Goal: Information Seeking & Learning: Find specific fact

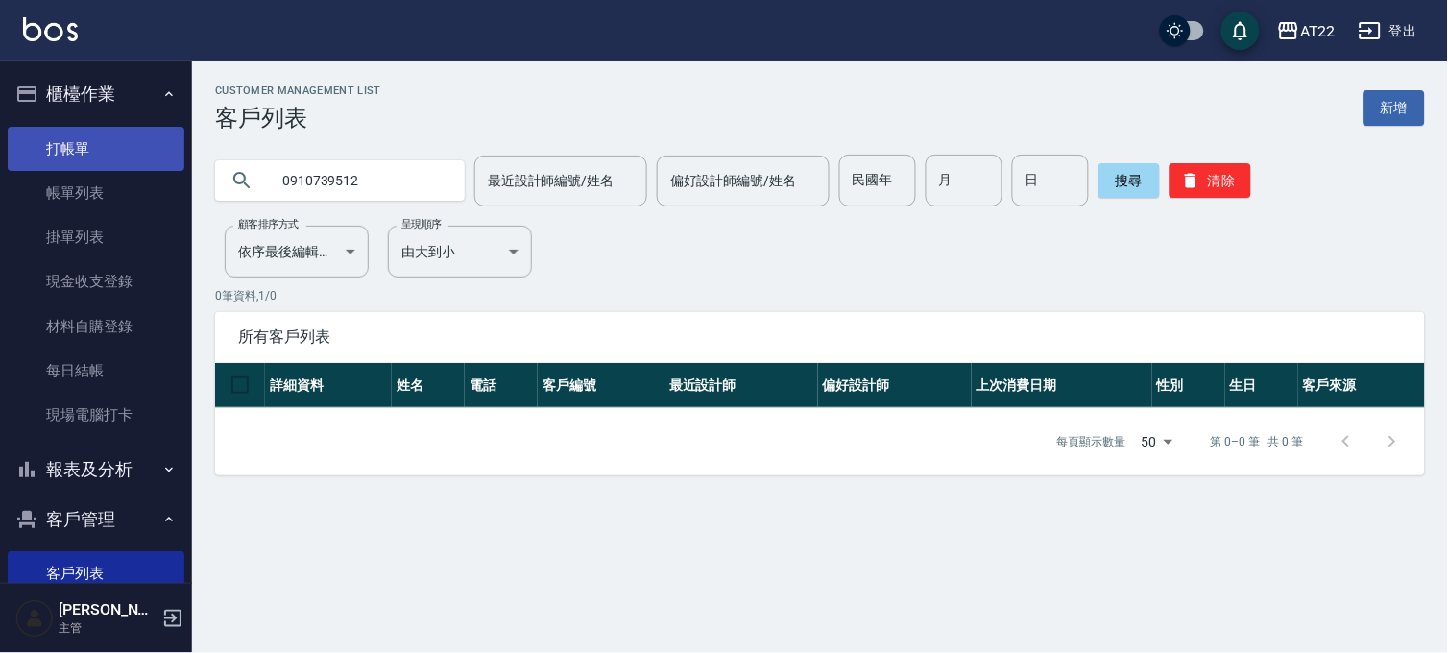
click at [87, 152] on link "打帳單" at bounding box center [96, 149] width 177 height 44
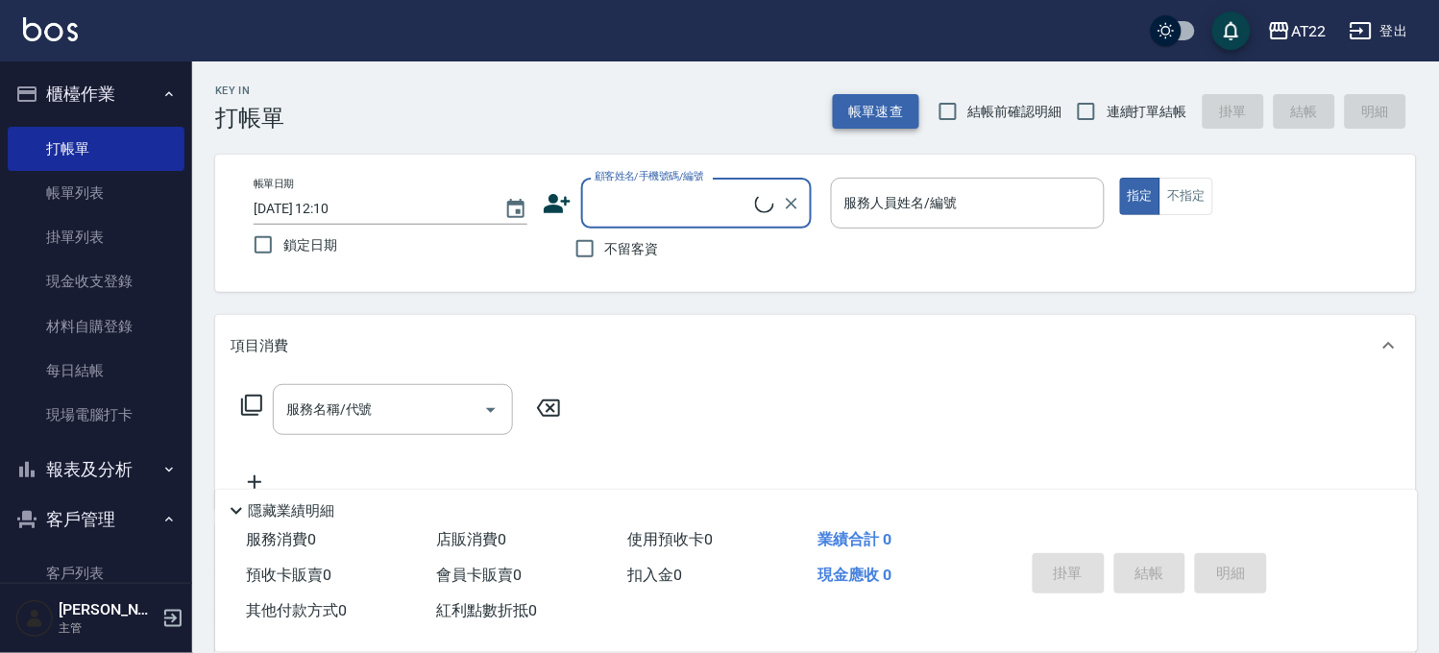
click at [876, 103] on button "帳單速查" at bounding box center [876, 112] width 86 height 36
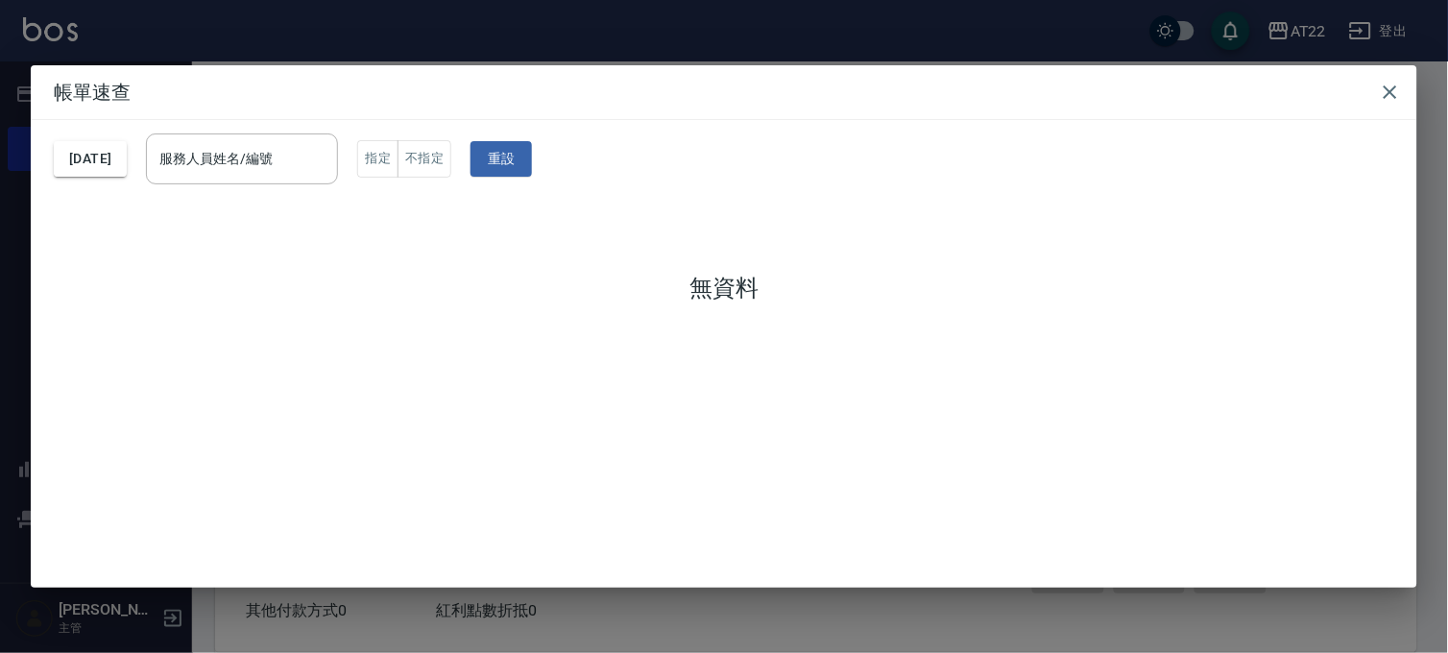
drag, startPoint x: 464, startPoint y: 60, endPoint x: 318, endPoint y: 130, distance: 161.9
click at [464, 59] on div "帳單速查 [DATE] 服務人員姓名/編號 服務人員姓名/編號 指定 不指定 重設 無資料" at bounding box center [724, 326] width 1448 height 653
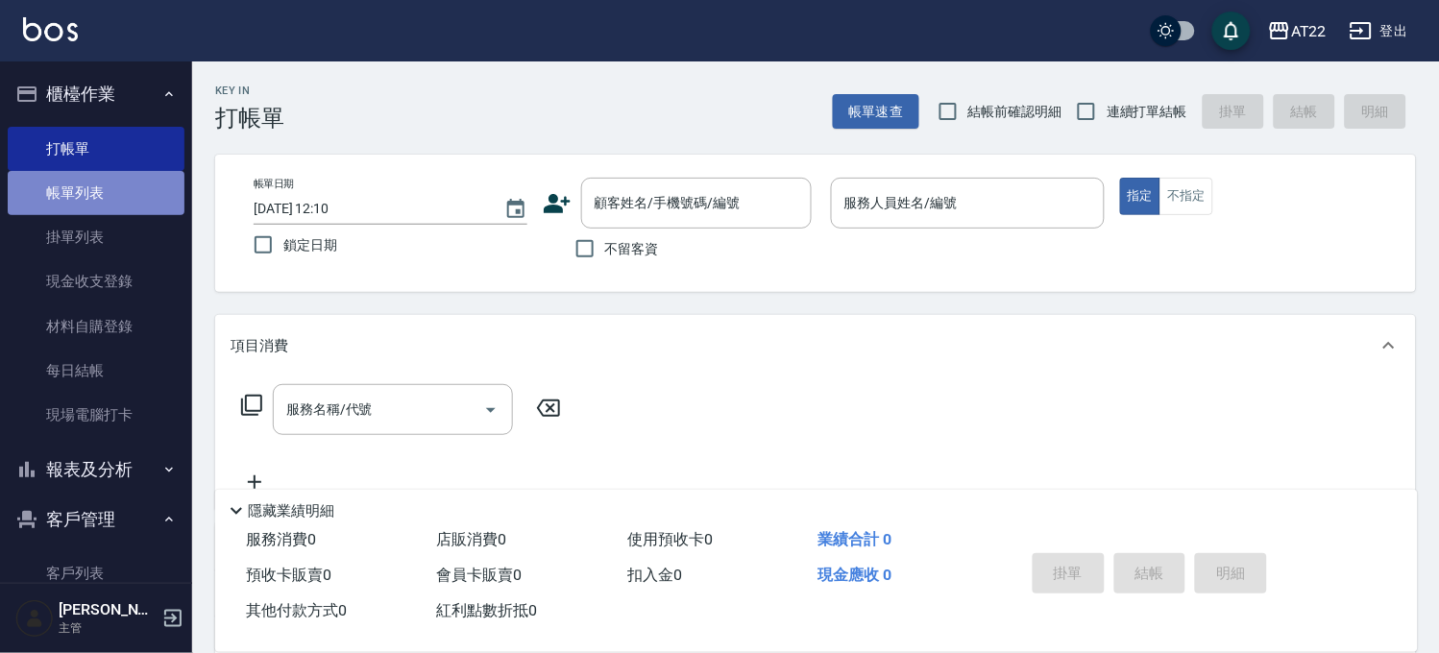
click at [136, 186] on link "帳單列表" at bounding box center [96, 193] width 177 height 44
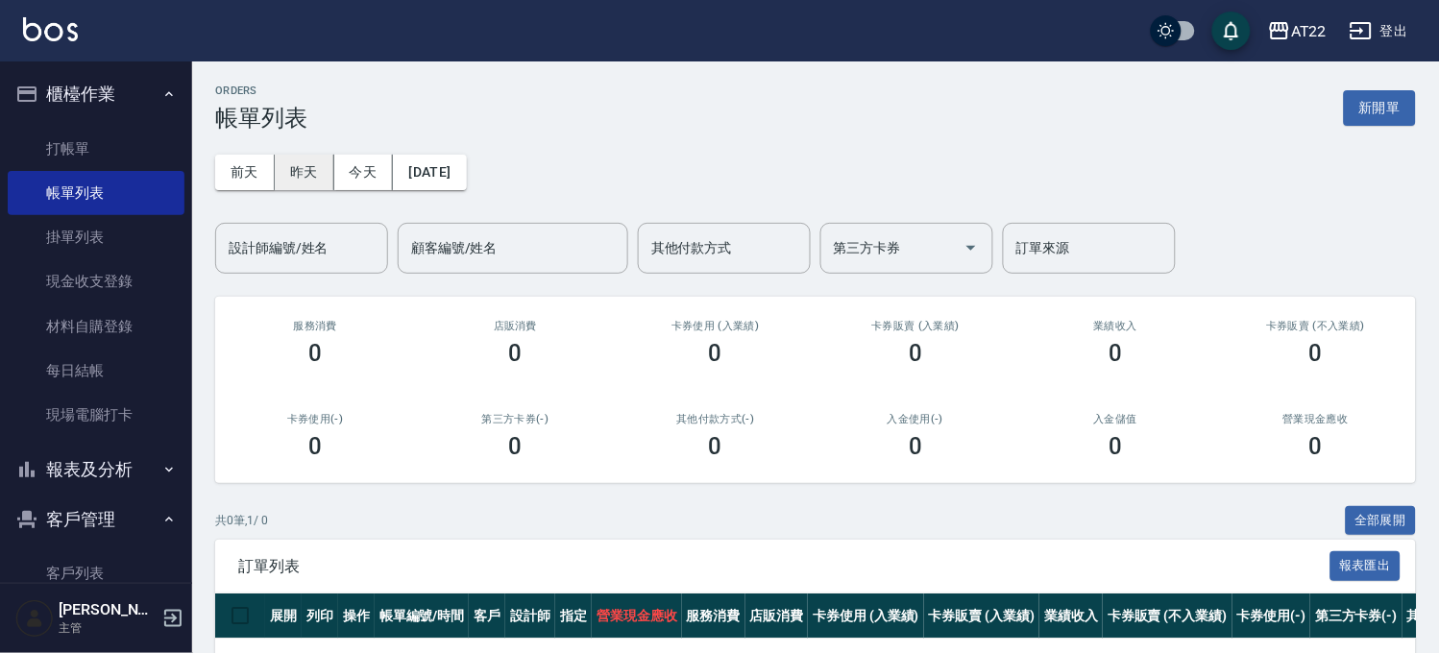
click at [304, 178] on button "昨天" at bounding box center [305, 173] width 60 height 36
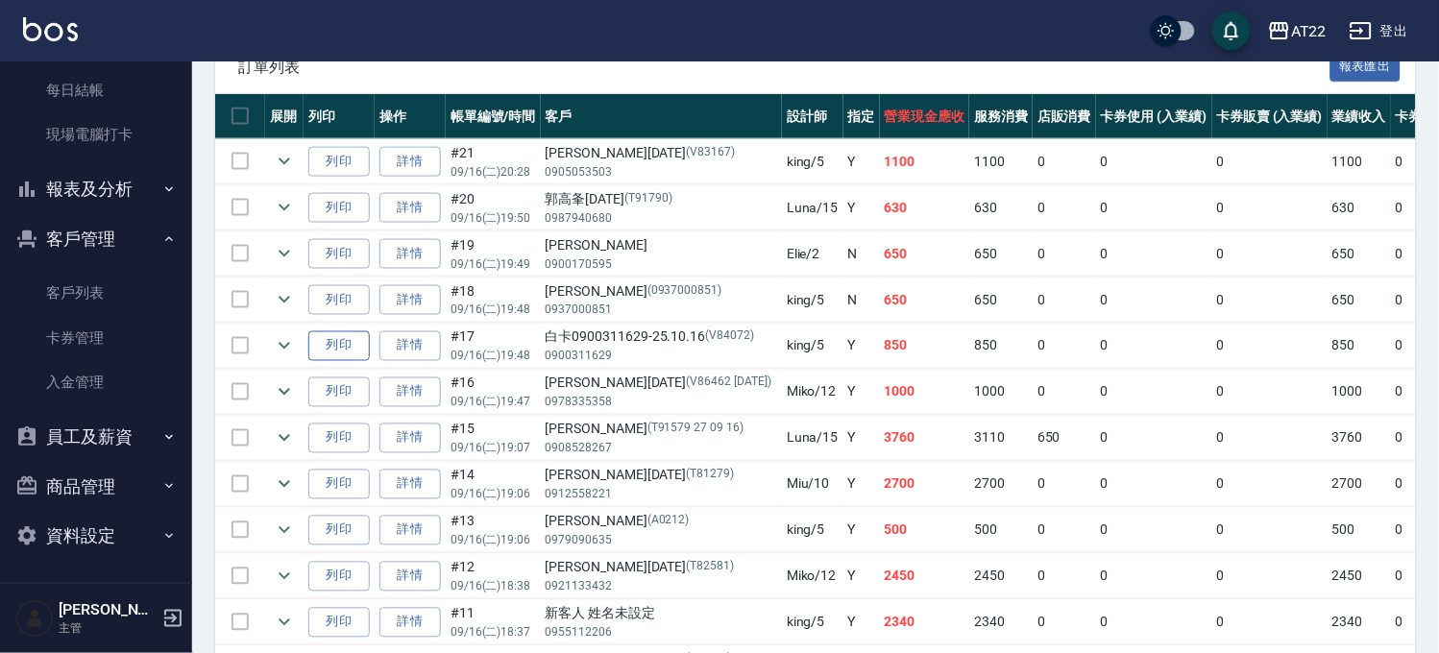
scroll to position [533, 0]
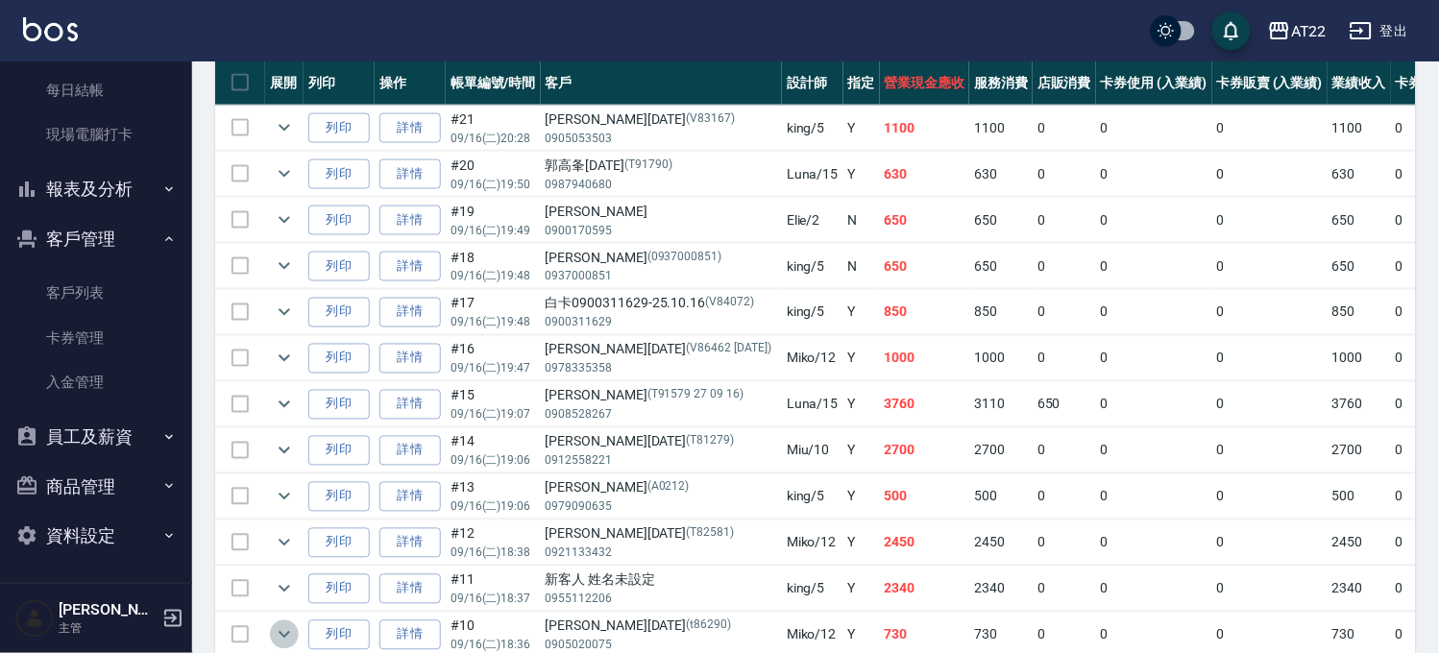
click at [280, 634] on icon "expand row" at bounding box center [284, 634] width 23 height 23
click at [290, 583] on icon "expand row" at bounding box center [284, 588] width 23 height 23
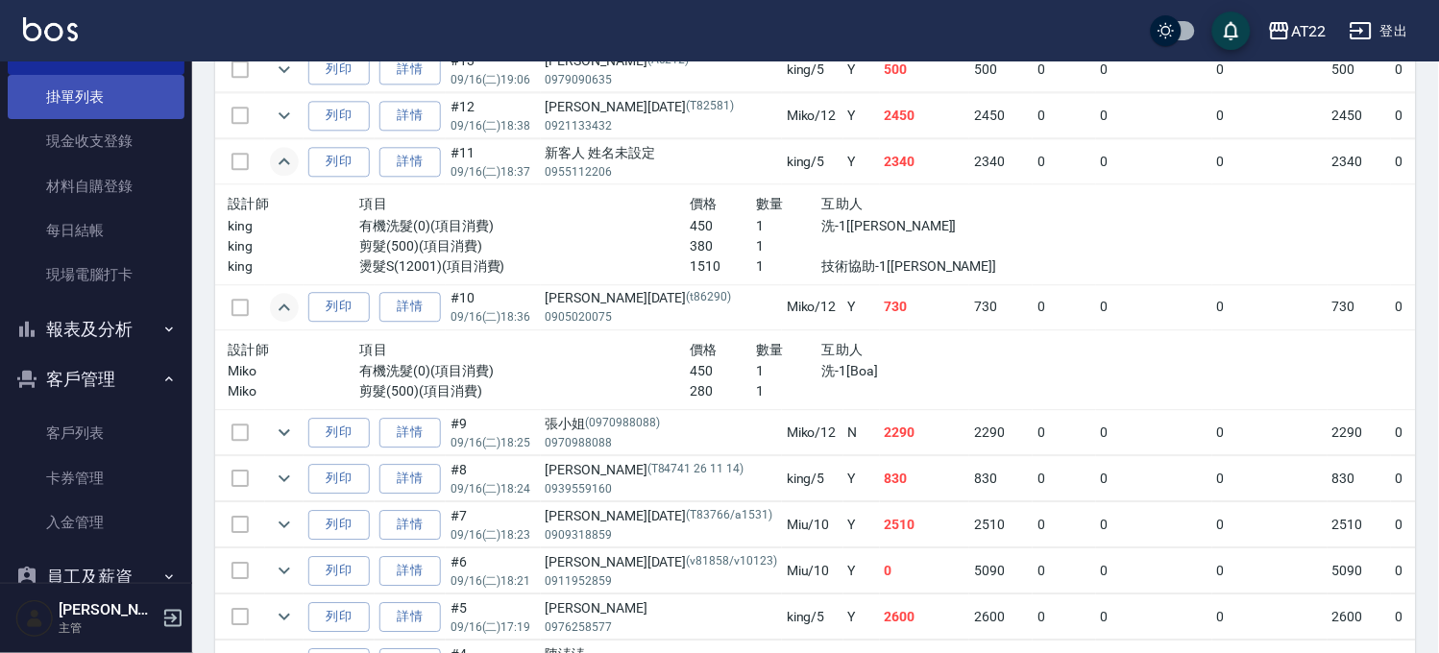
scroll to position [0, 0]
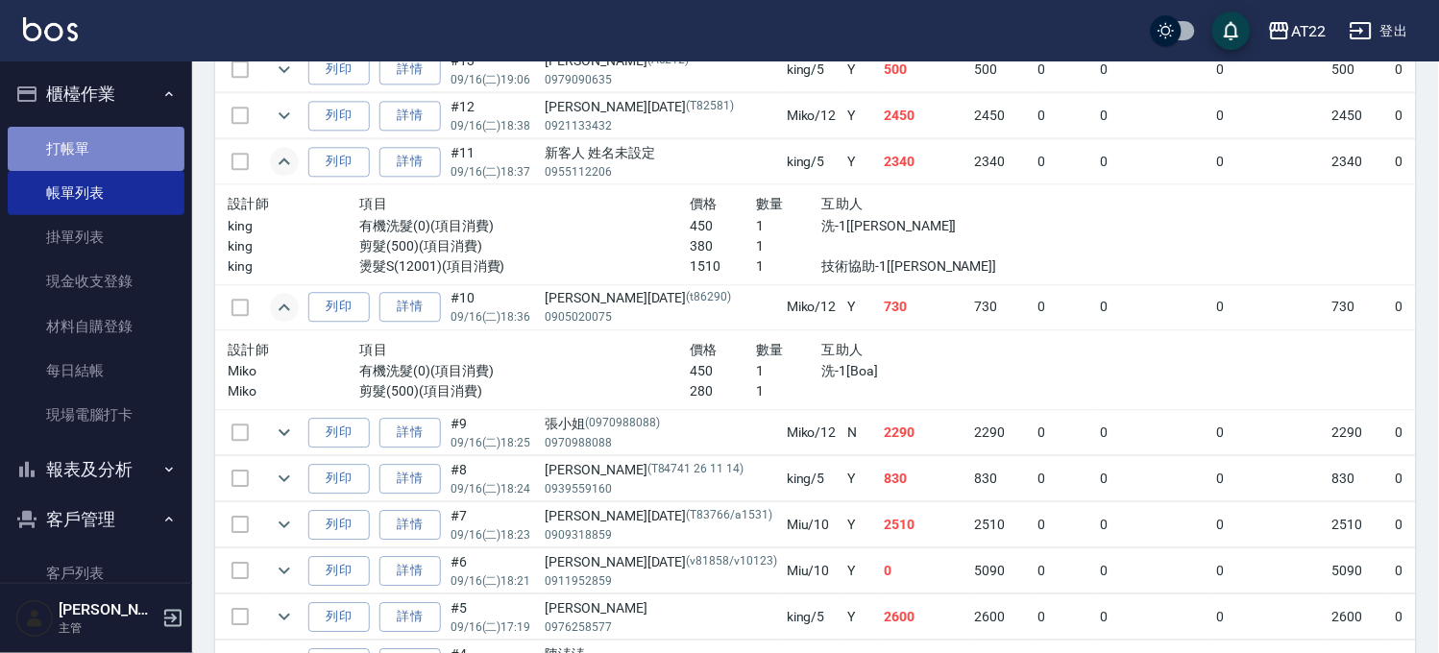
click at [118, 150] on link "打帳單" at bounding box center [96, 149] width 177 height 44
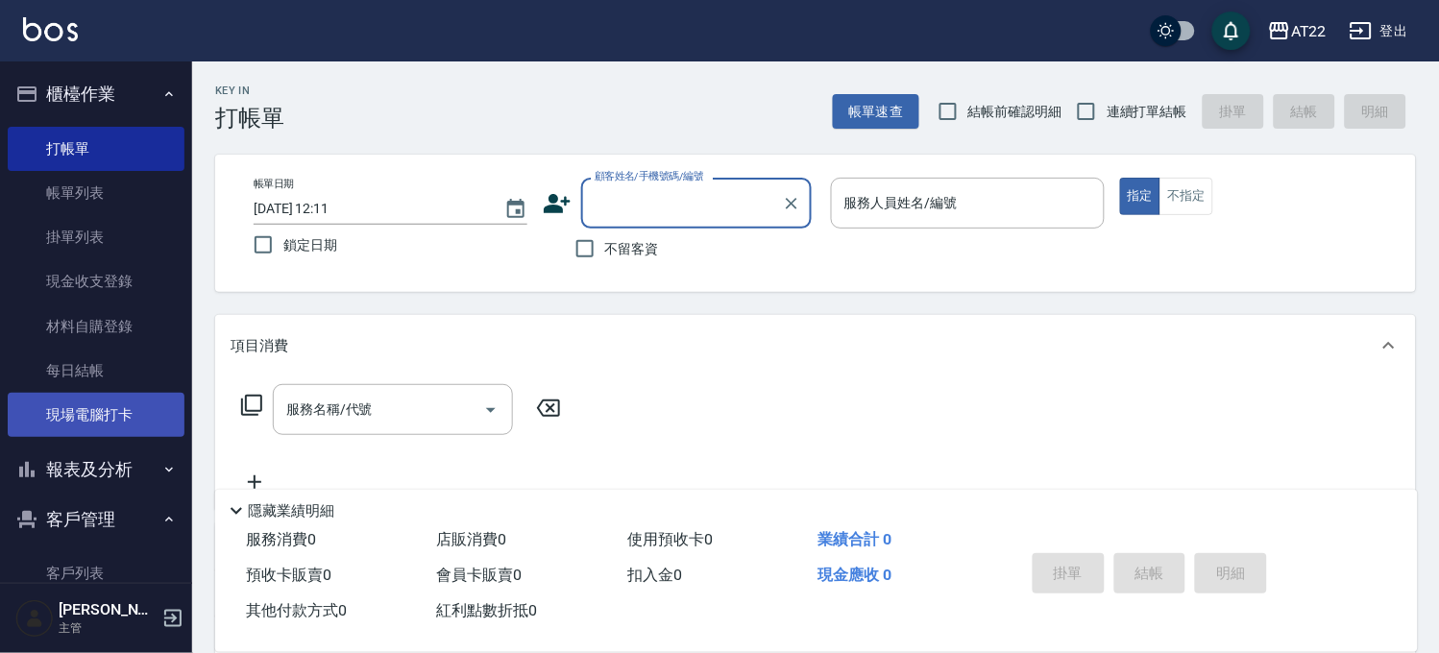
click at [64, 399] on link "現場電腦打卡" at bounding box center [96, 415] width 177 height 44
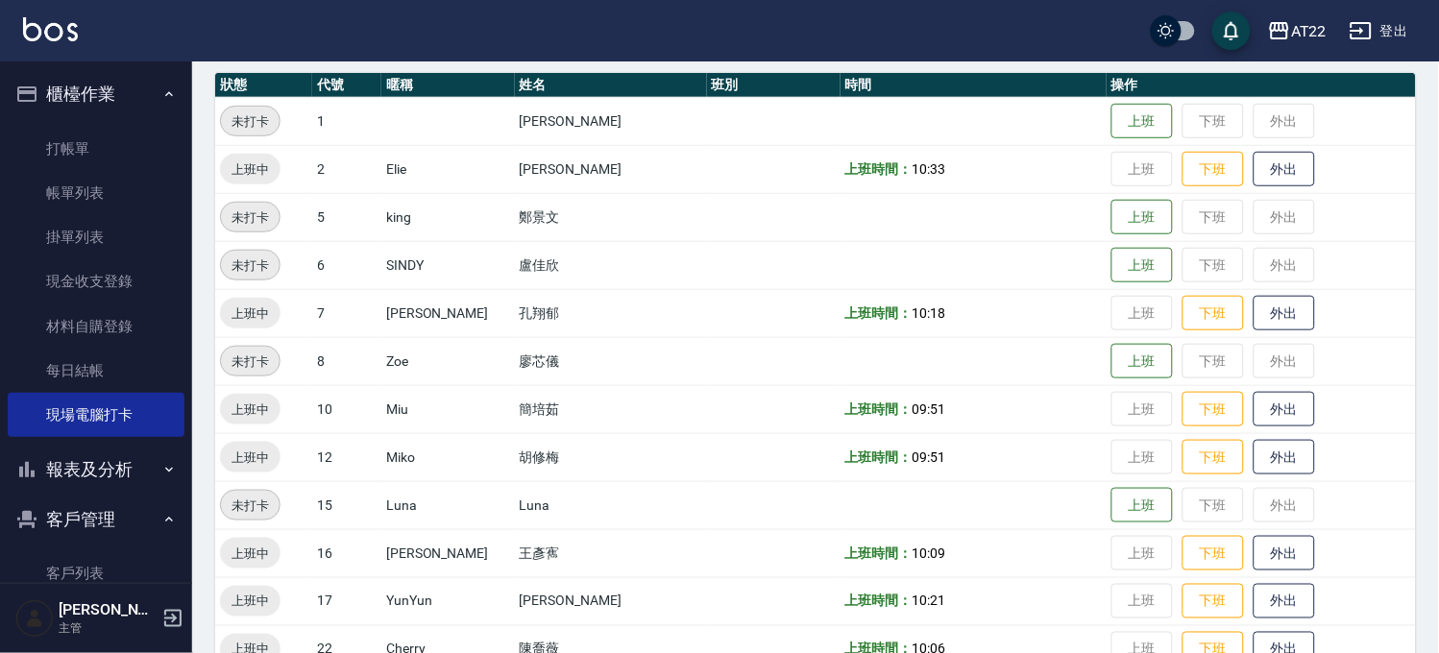
scroll to position [426, 0]
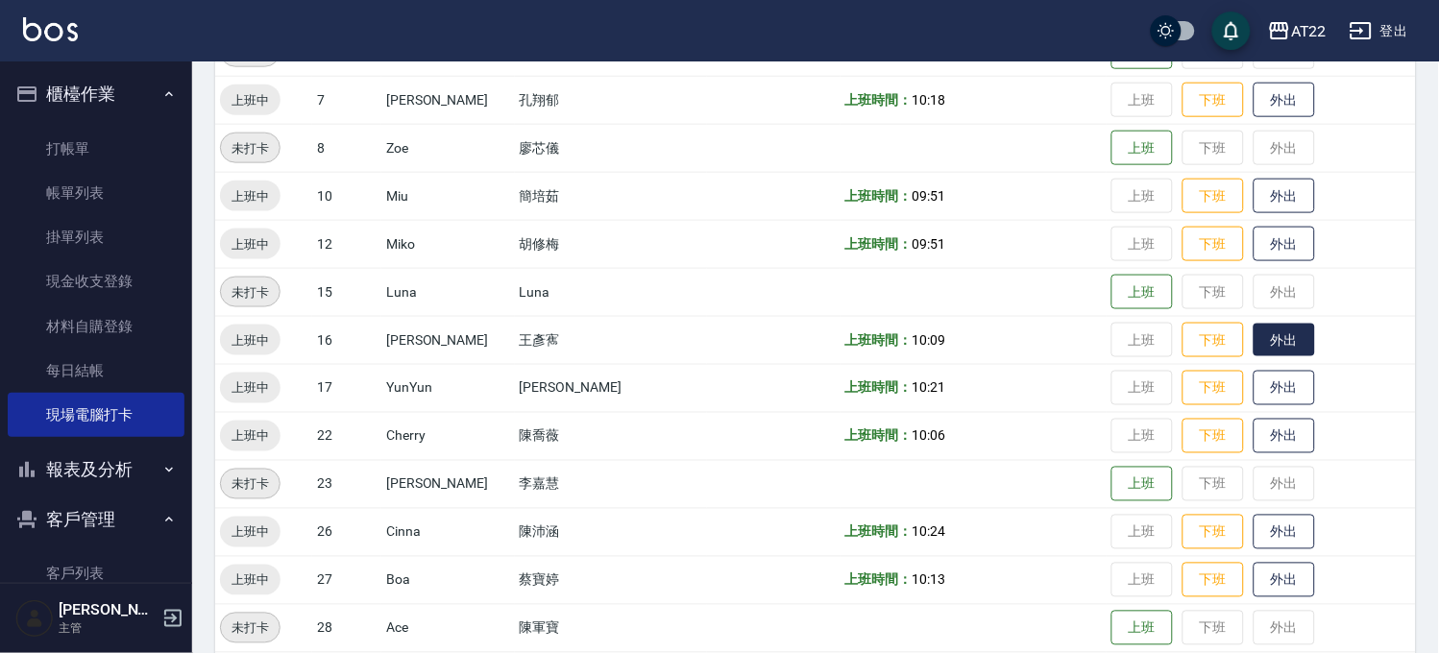
click at [1253, 334] on button "外出" at bounding box center [1283, 341] width 61 height 34
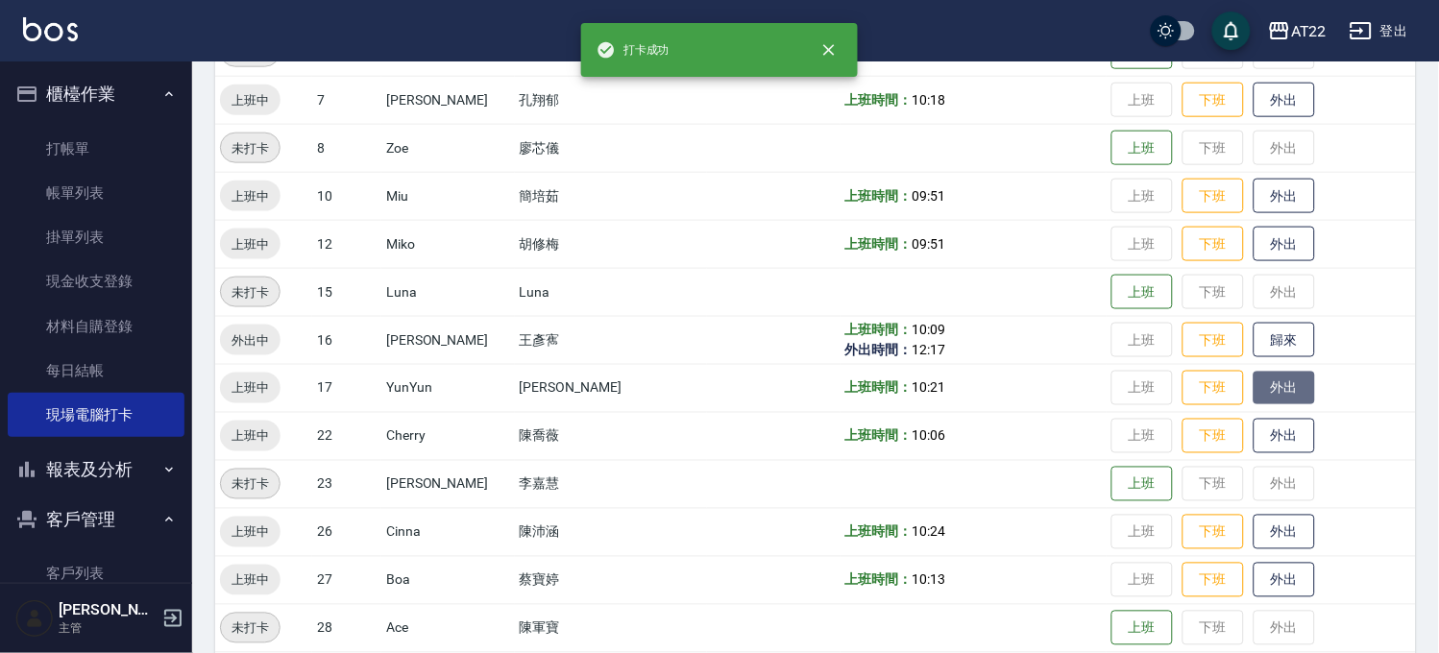
click at [1272, 382] on button "外出" at bounding box center [1283, 389] width 61 height 34
click at [1253, 435] on button "外出" at bounding box center [1283, 437] width 61 height 34
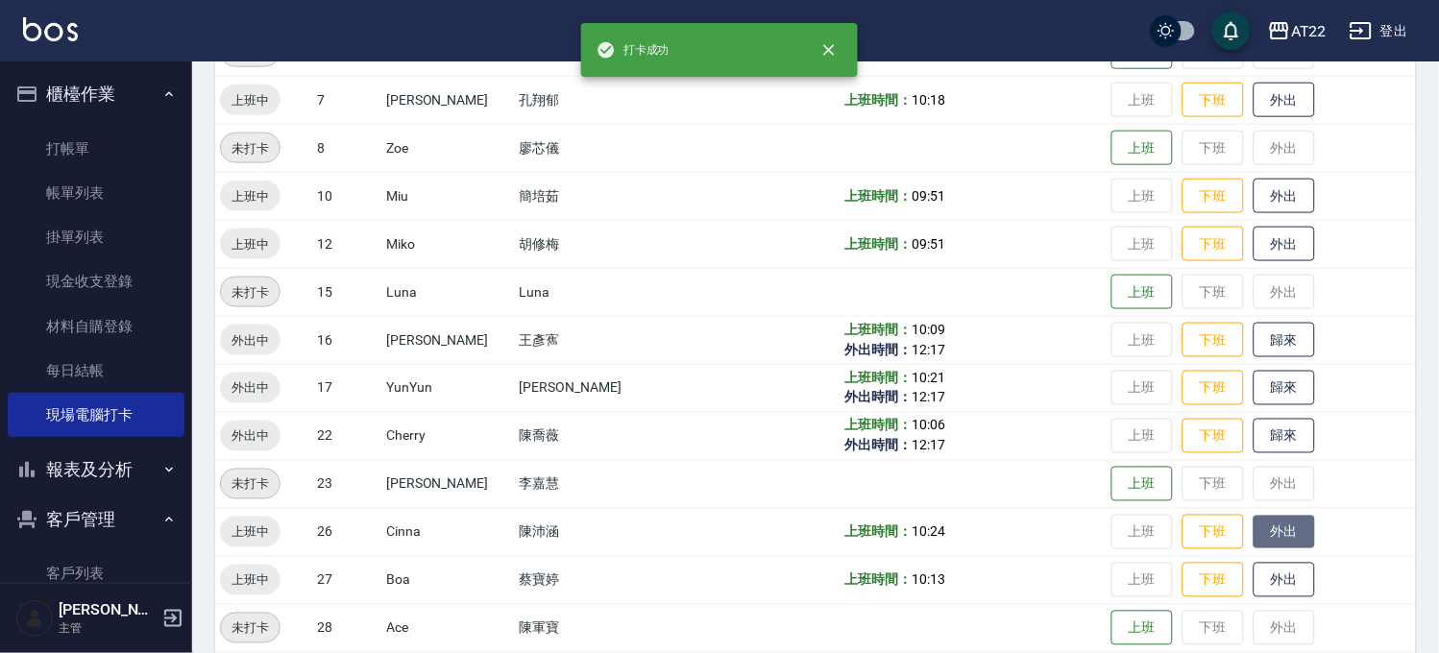
click at [1253, 538] on button "外出" at bounding box center [1283, 533] width 61 height 34
click at [1253, 564] on button "外出" at bounding box center [1283, 581] width 61 height 34
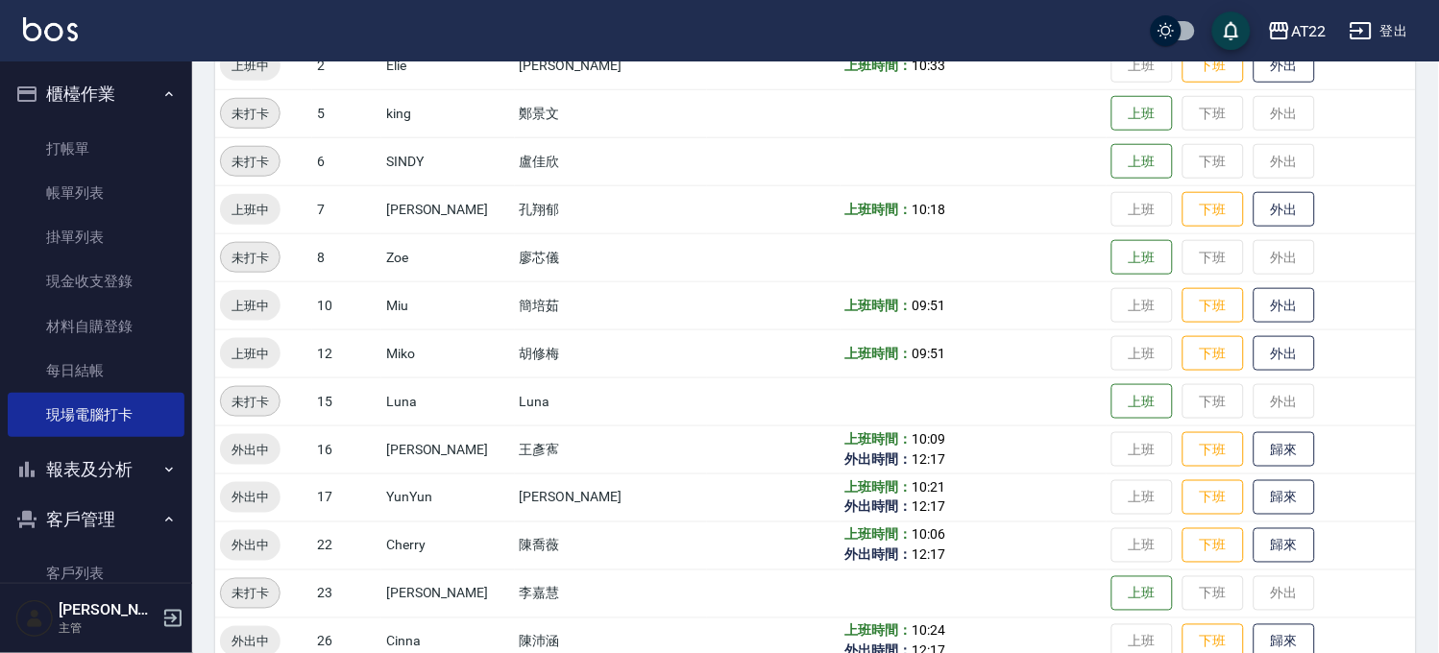
scroll to position [107, 0]
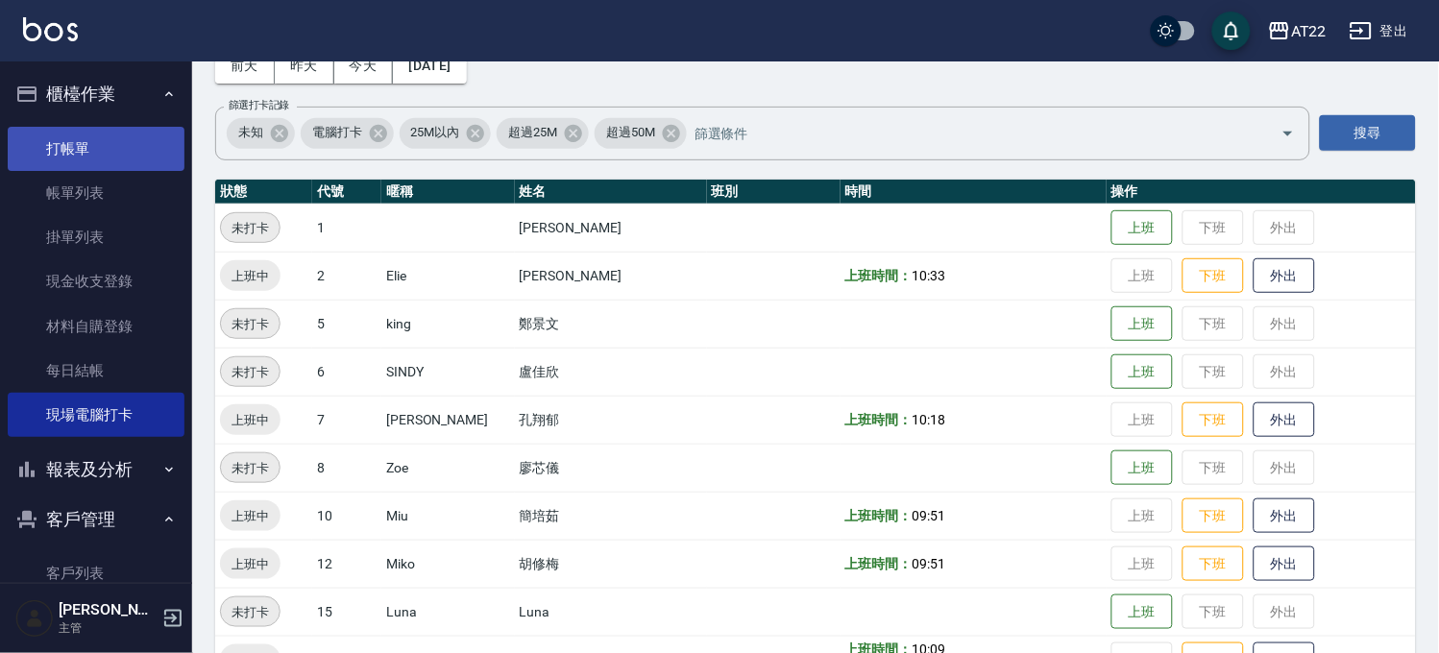
click at [152, 135] on link "打帳單" at bounding box center [96, 149] width 177 height 44
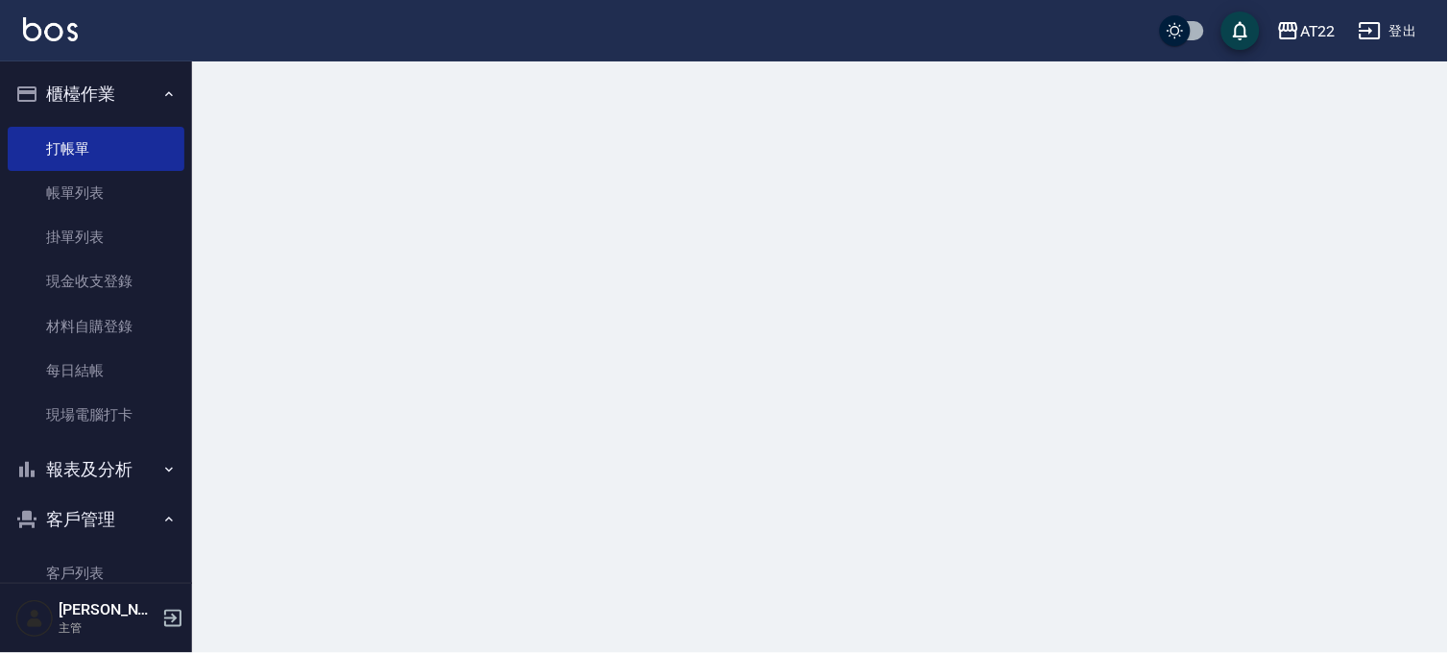
click at [146, 108] on button "櫃檯作業" at bounding box center [96, 94] width 177 height 50
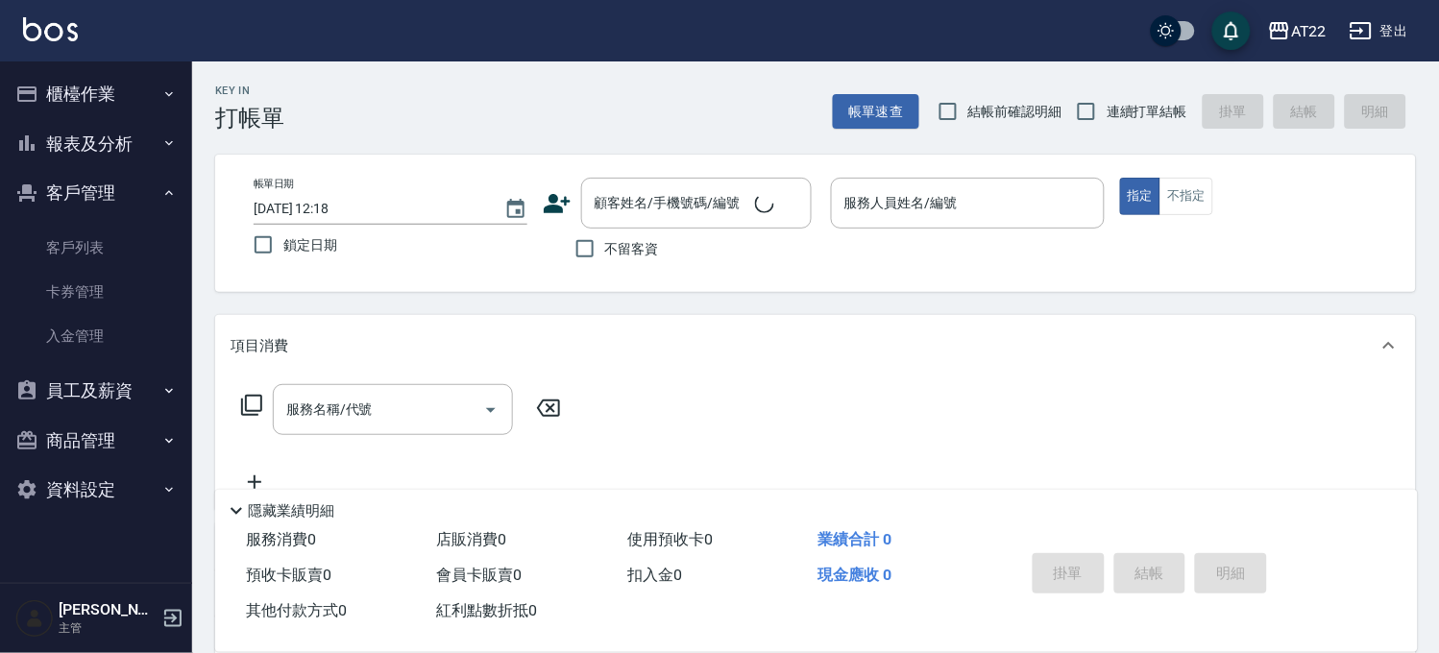
click at [161, 197] on icon "button" at bounding box center [168, 192] width 15 height 15
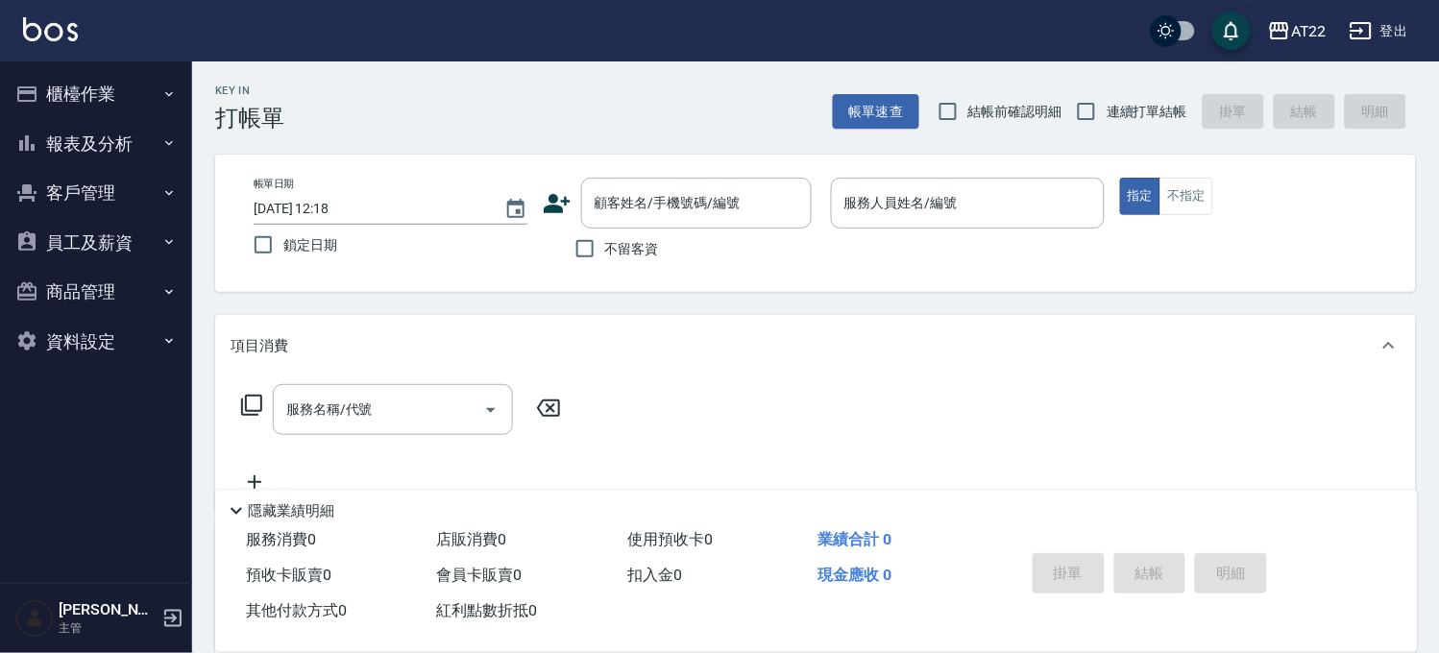
click at [156, 40] on div "AT22 登出" at bounding box center [719, 30] width 1439 height 61
click at [163, 97] on icon "button" at bounding box center [168, 93] width 15 height 15
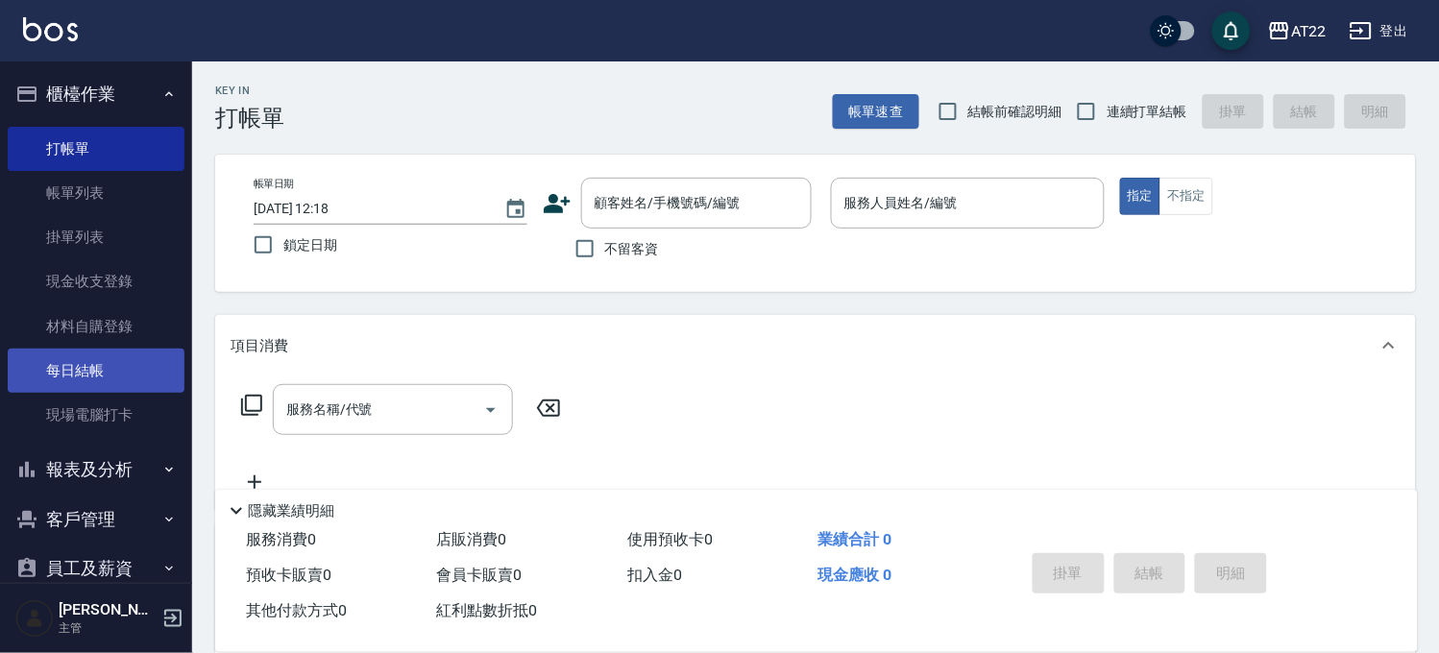
drag, startPoint x: 96, startPoint y: 421, endPoint x: 152, endPoint y: 380, distance: 68.8
click at [96, 421] on link "現場電腦打卡" at bounding box center [96, 415] width 177 height 44
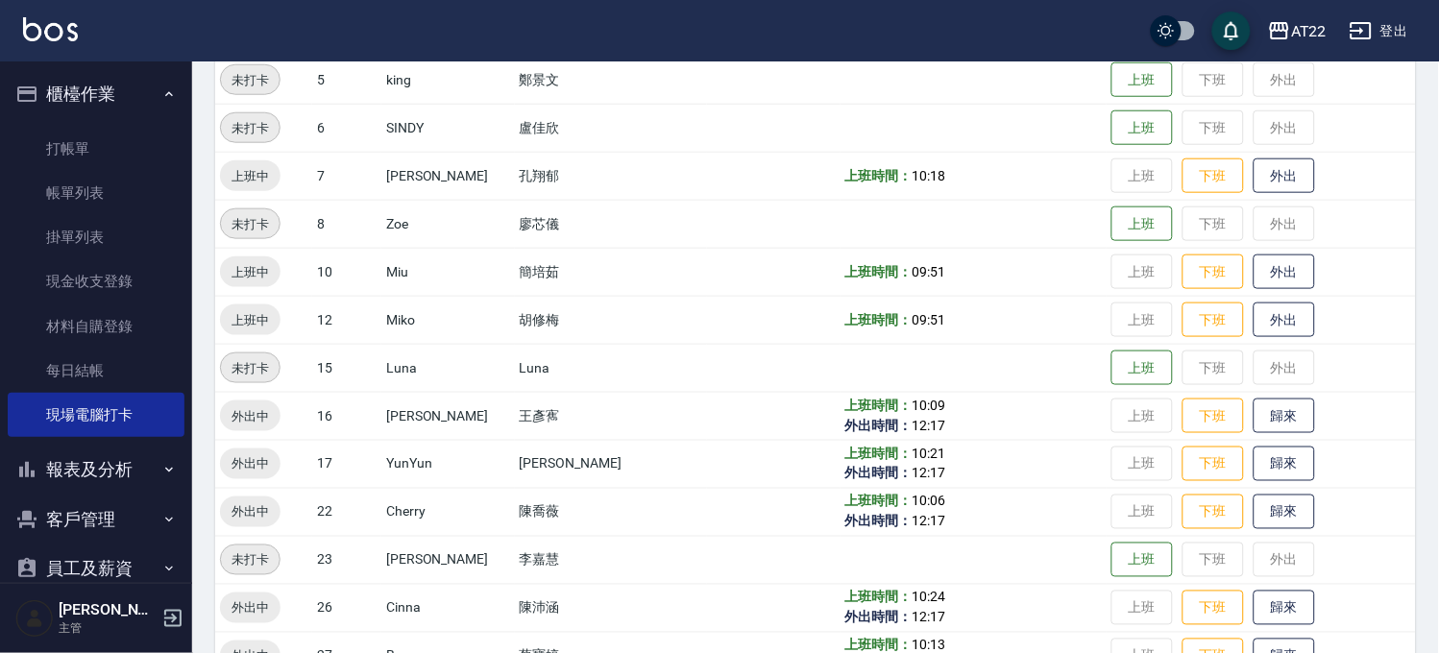
scroll to position [213, 0]
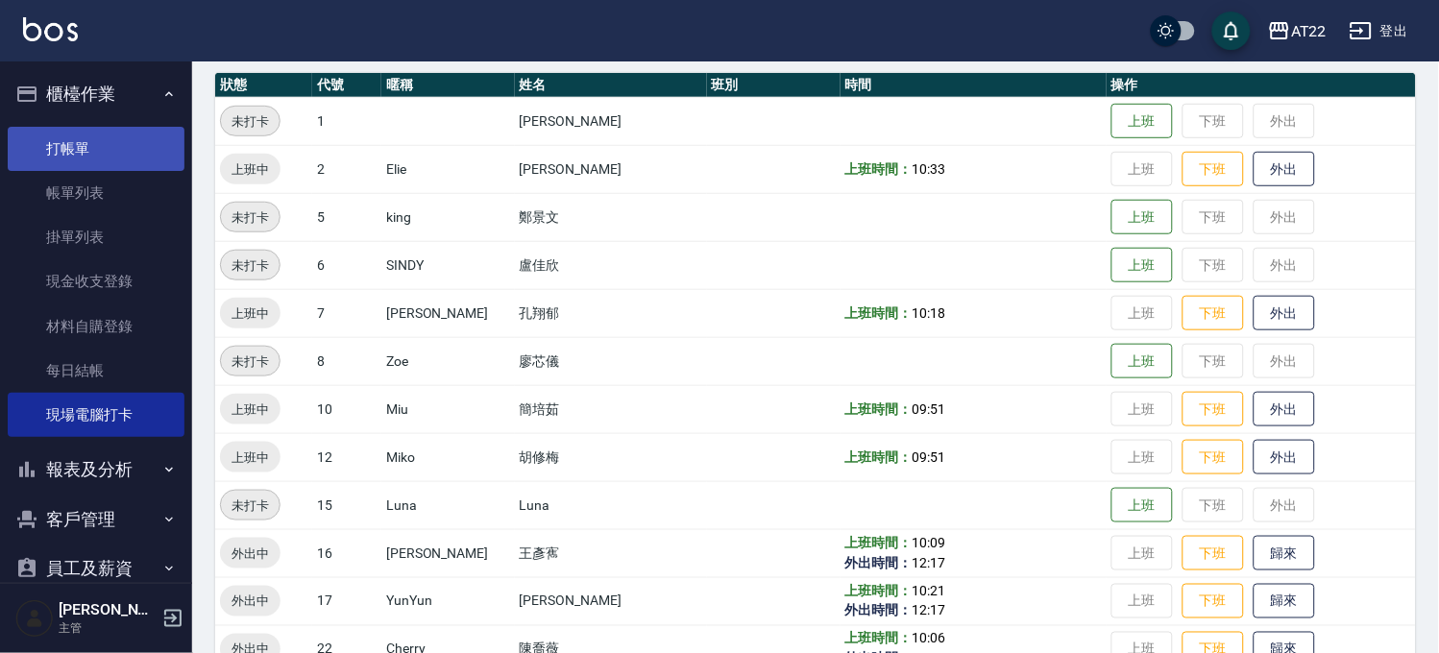
click at [79, 148] on link "打帳單" at bounding box center [96, 149] width 177 height 44
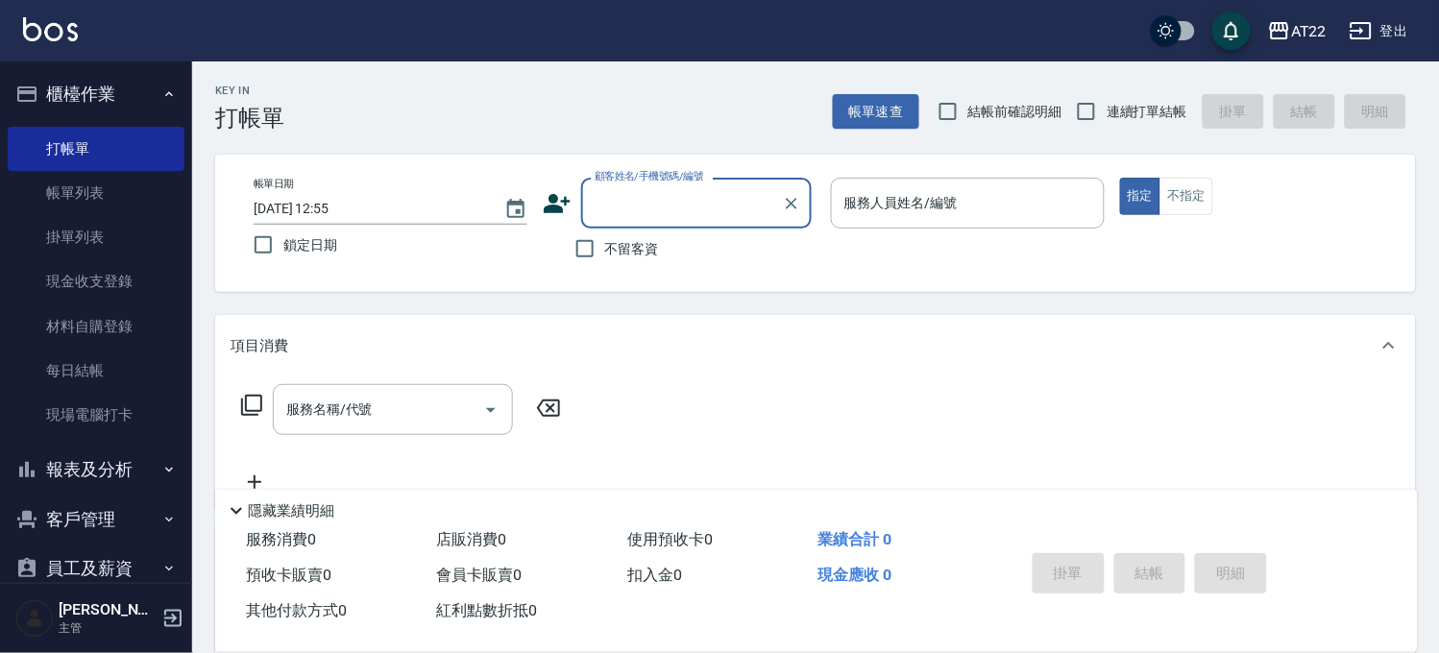
click at [78, 464] on button "報表及分析" at bounding box center [96, 470] width 177 height 50
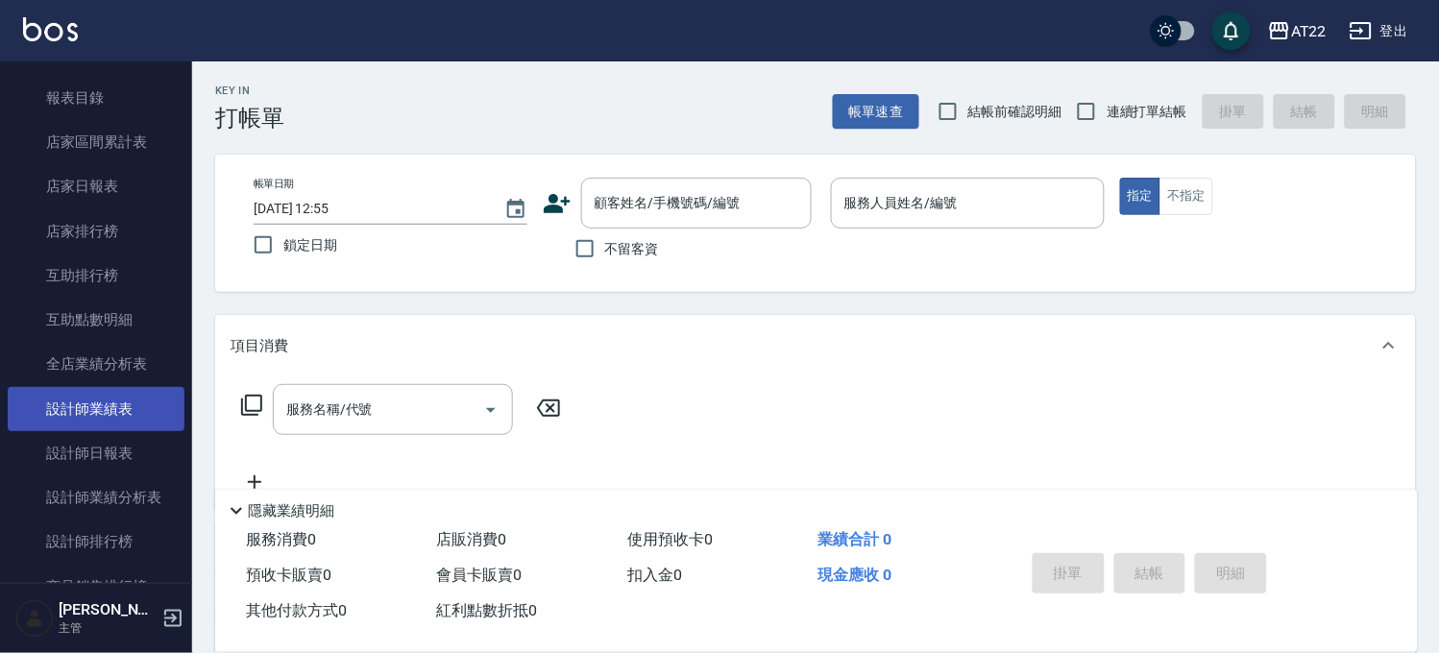
scroll to position [746, 0]
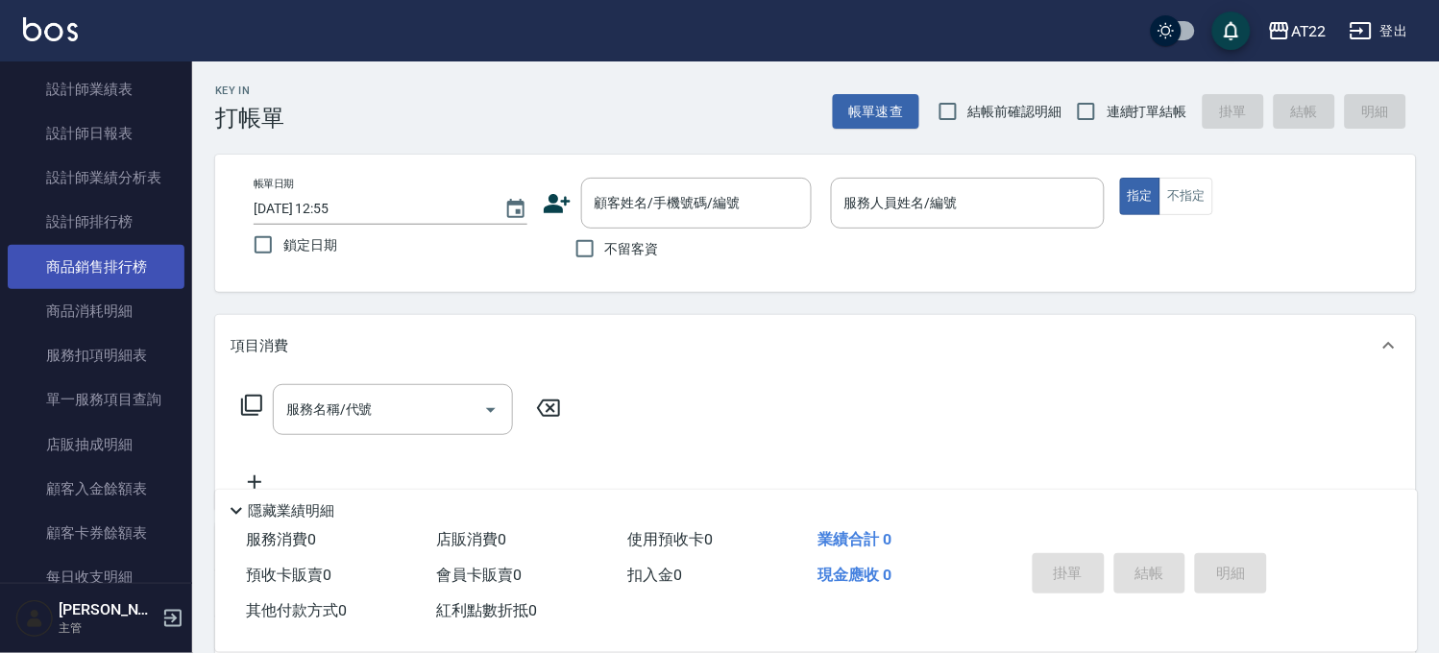
click at [110, 277] on link "商品銷售排行榜" at bounding box center [96, 267] width 177 height 44
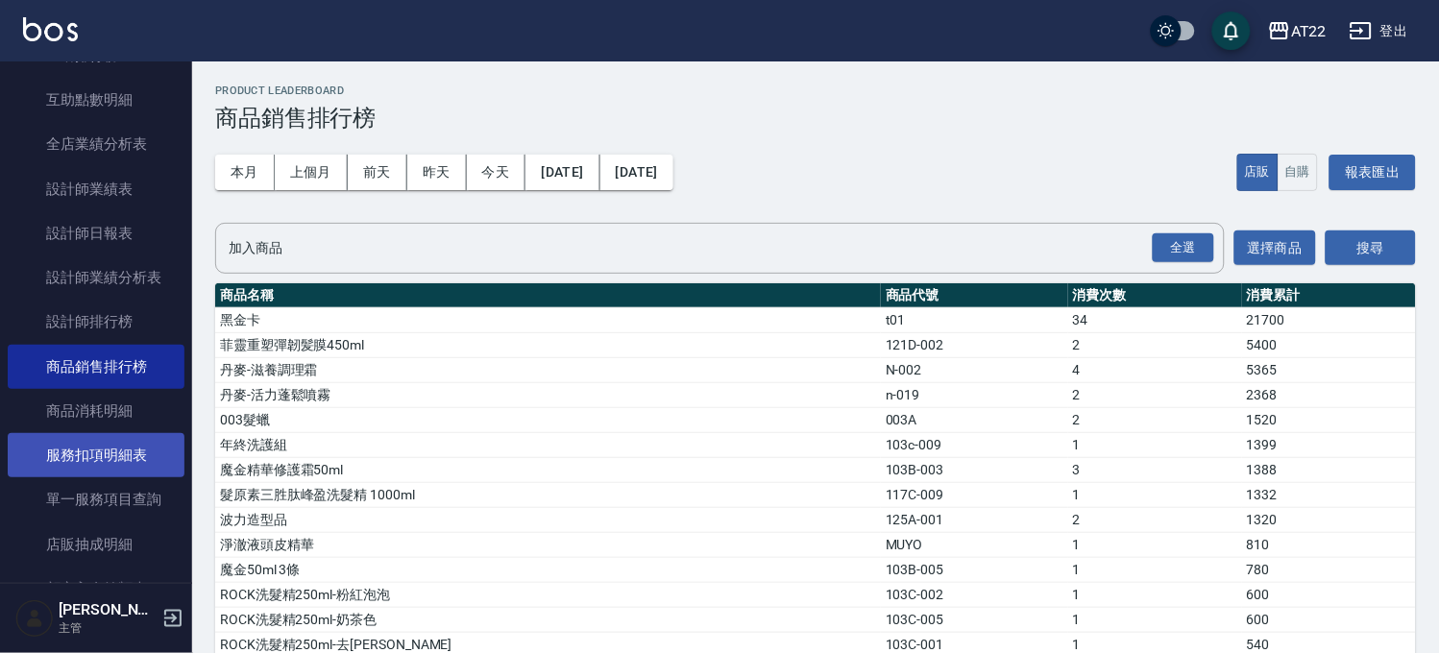
scroll to position [421, 0]
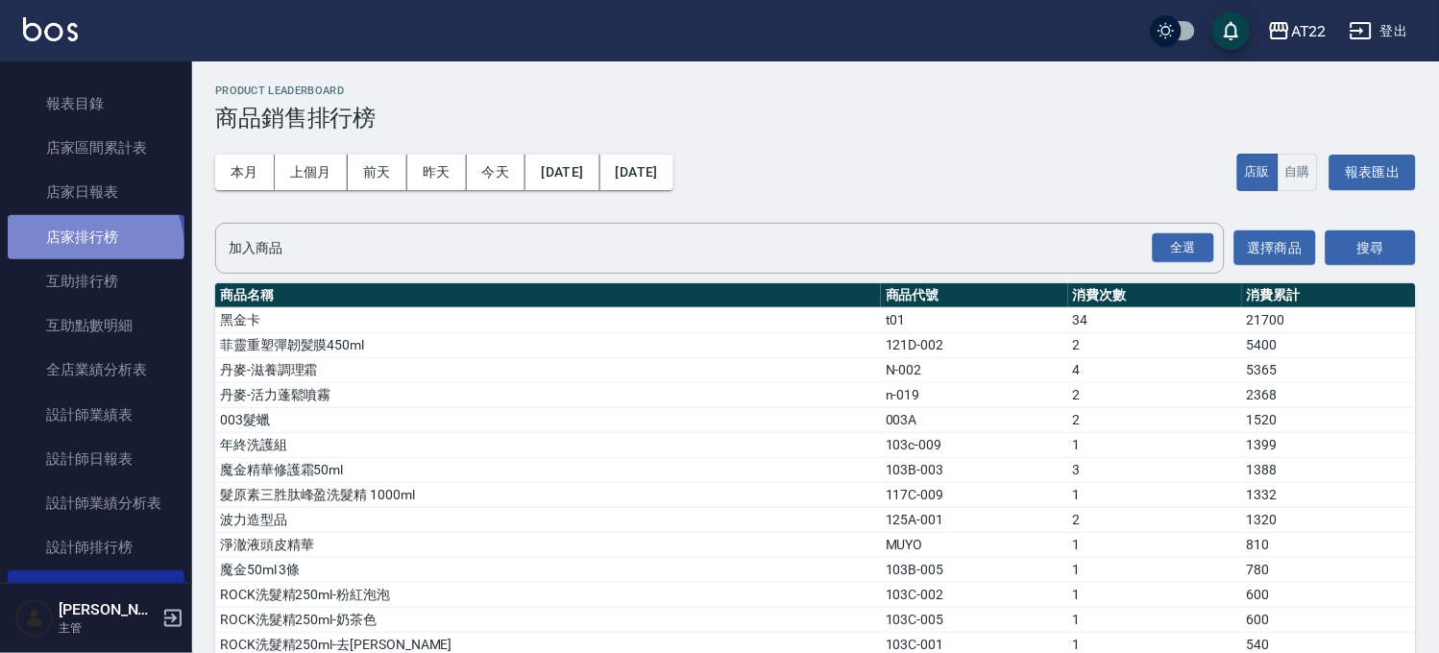
click at [92, 247] on link "店家排行榜" at bounding box center [96, 237] width 177 height 44
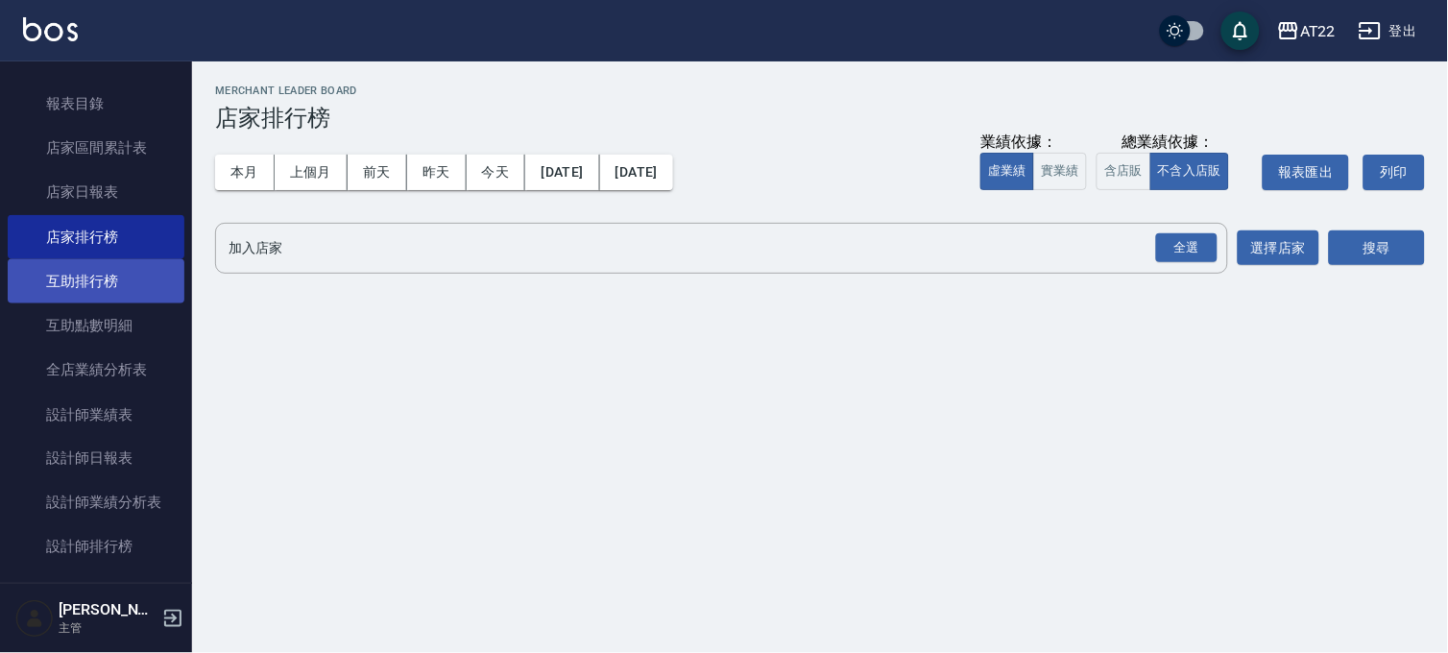
click at [110, 272] on link "互助排行榜" at bounding box center [96, 281] width 177 height 44
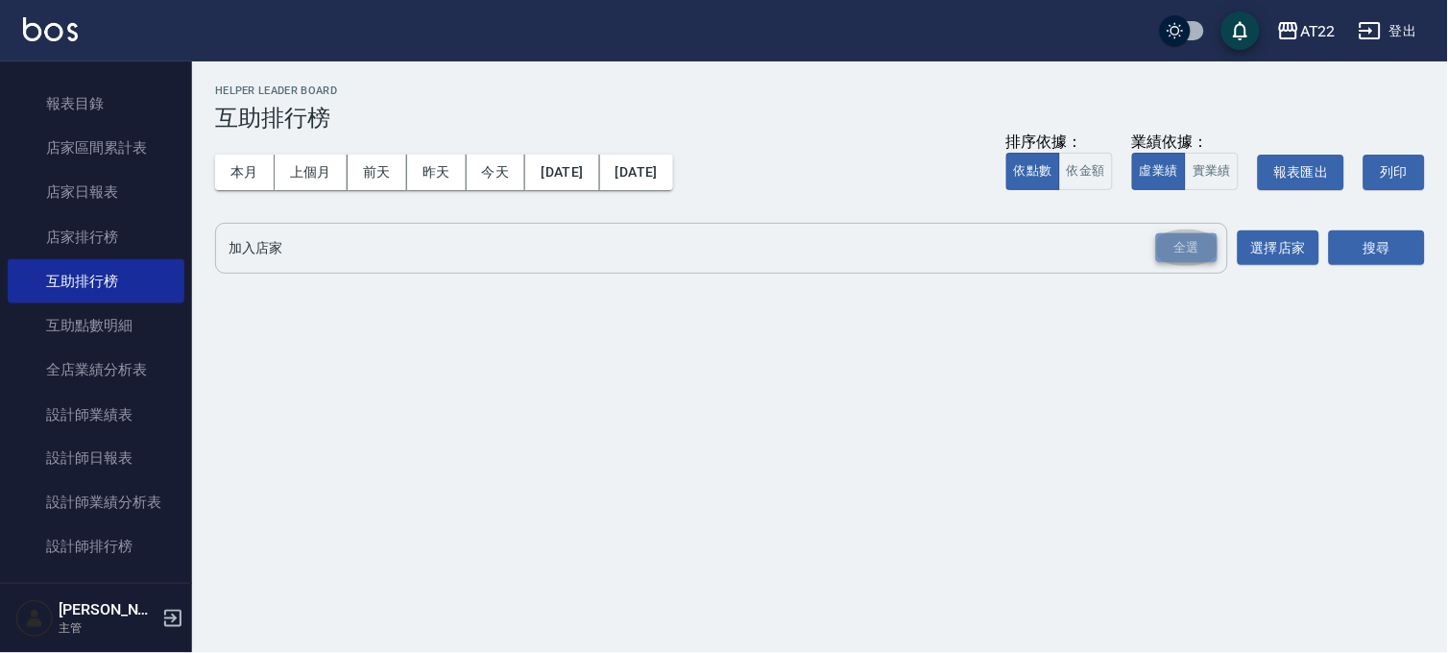
click at [1179, 246] on div "全選" at bounding box center [1186, 248] width 61 height 30
click at [1359, 228] on div "搜尋" at bounding box center [1377, 250] width 96 height 54
click at [1360, 244] on button "搜尋" at bounding box center [1377, 249] width 96 height 36
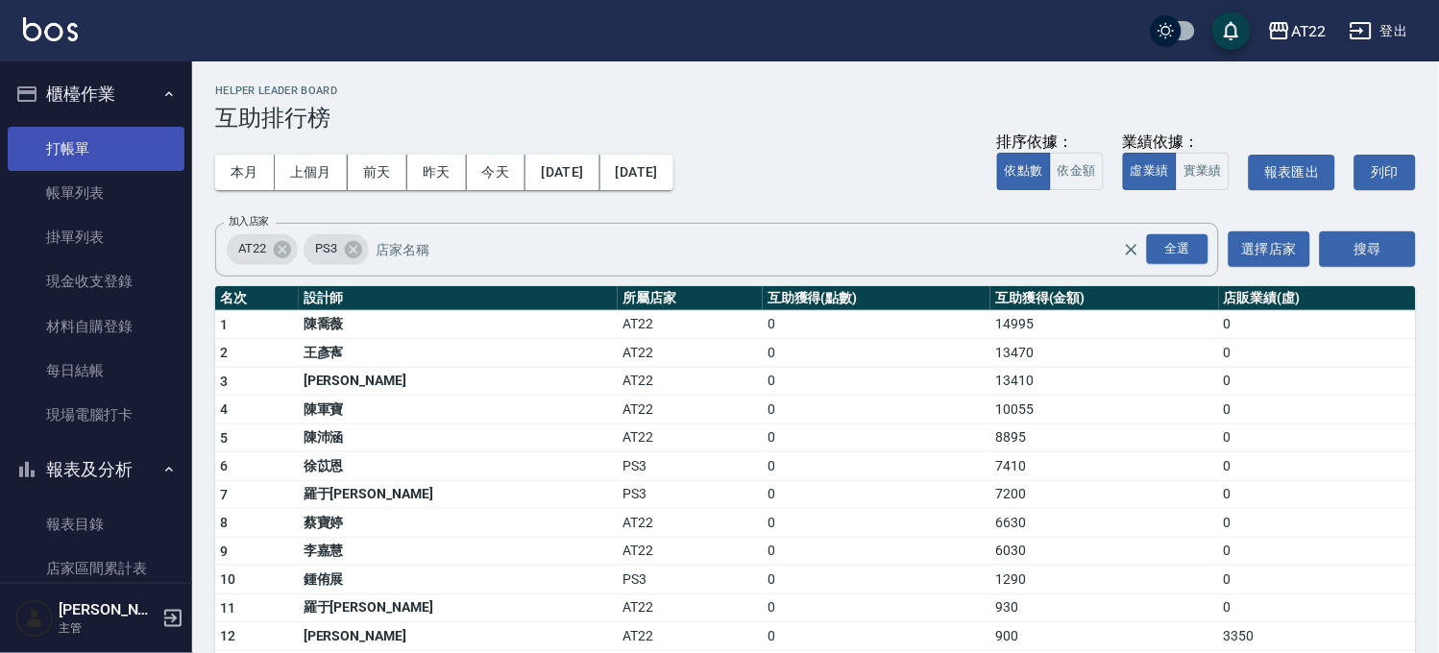
click at [97, 140] on link "打帳單" at bounding box center [96, 149] width 177 height 44
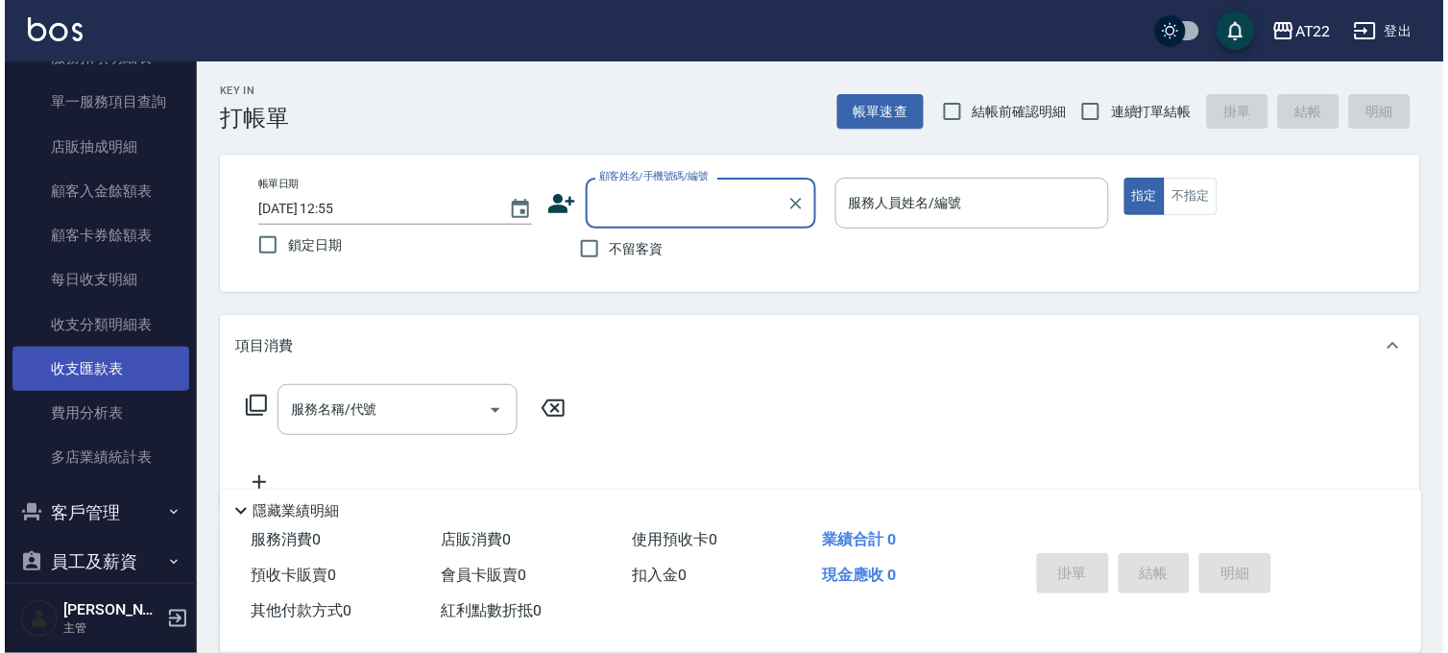
scroll to position [1168, 0]
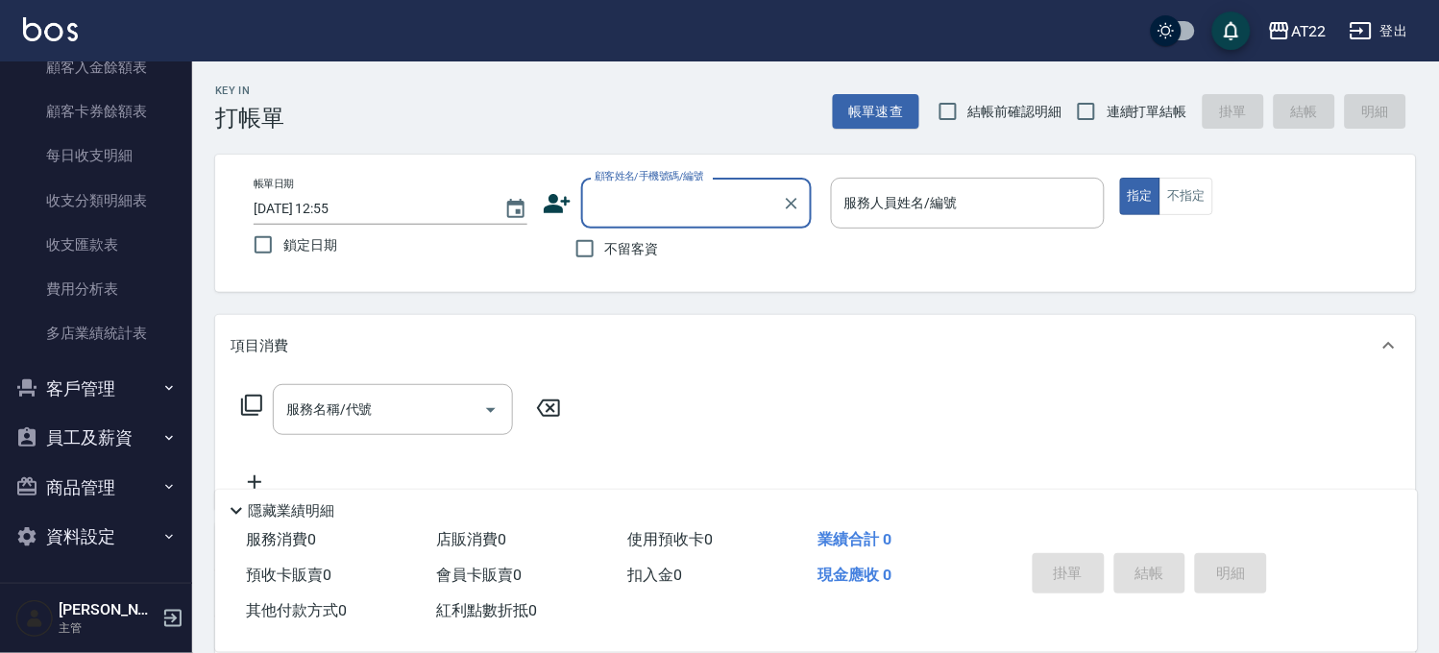
click at [96, 391] on button "客戶管理" at bounding box center [96, 389] width 177 height 50
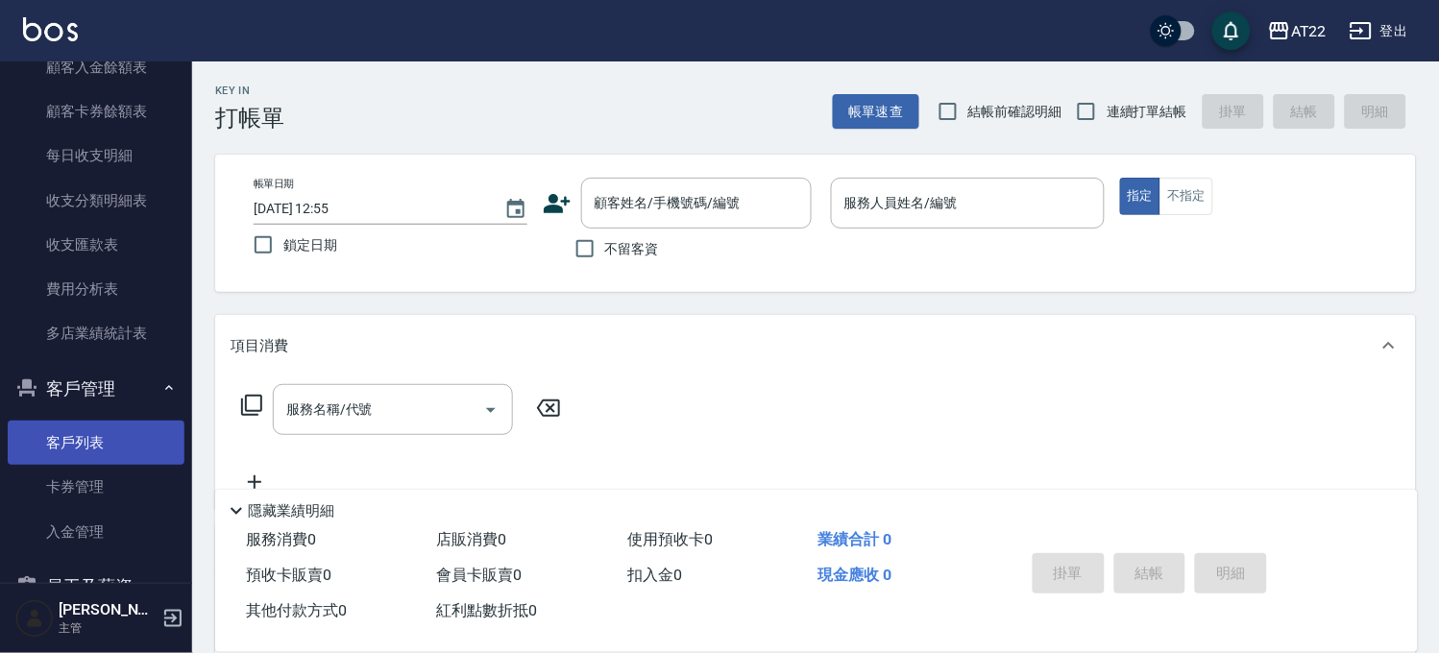
click at [85, 438] on link "客戶列表" at bounding box center [96, 443] width 177 height 44
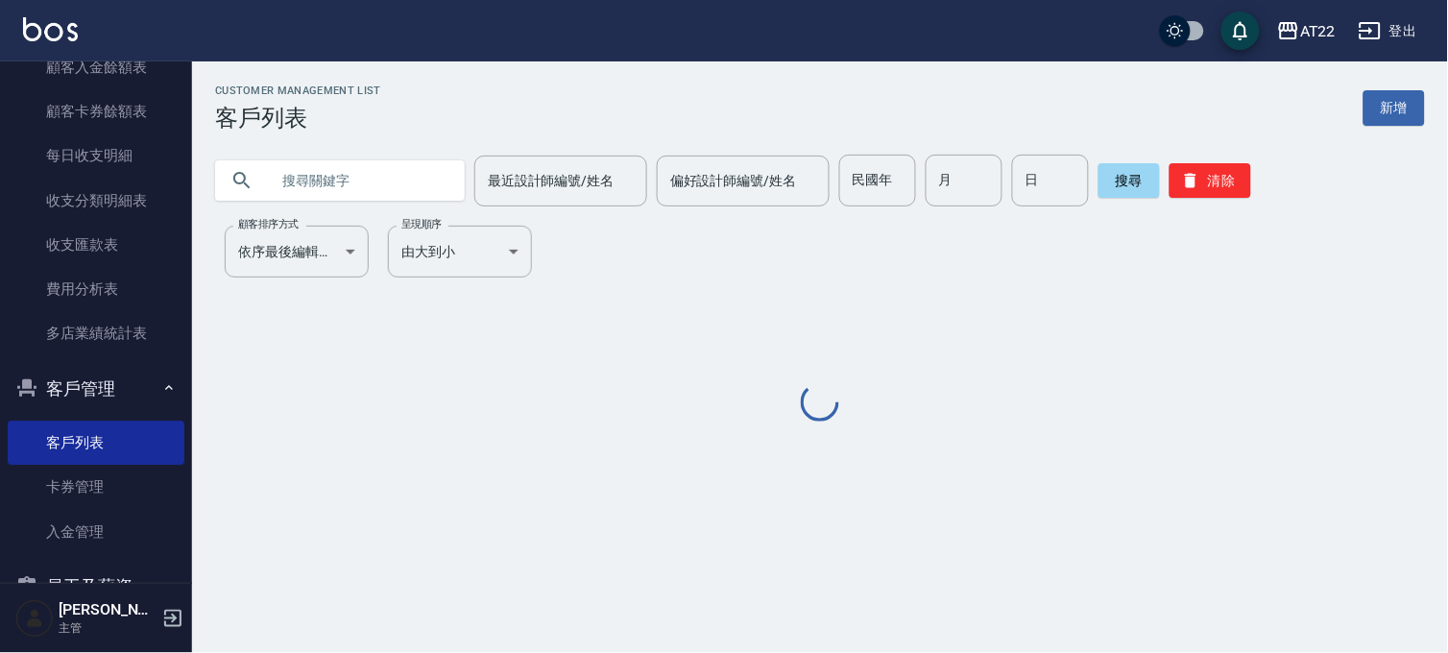
click at [427, 146] on div "最近設計師編號/姓名 最近設計師編號/姓名 偏好設計師編號/姓名 偏好設計師編號/姓名 民國年 民國年 月 月 日 日 搜尋 清除" at bounding box center [808, 169] width 1233 height 75
click at [410, 171] on input "text" at bounding box center [359, 181] width 181 height 52
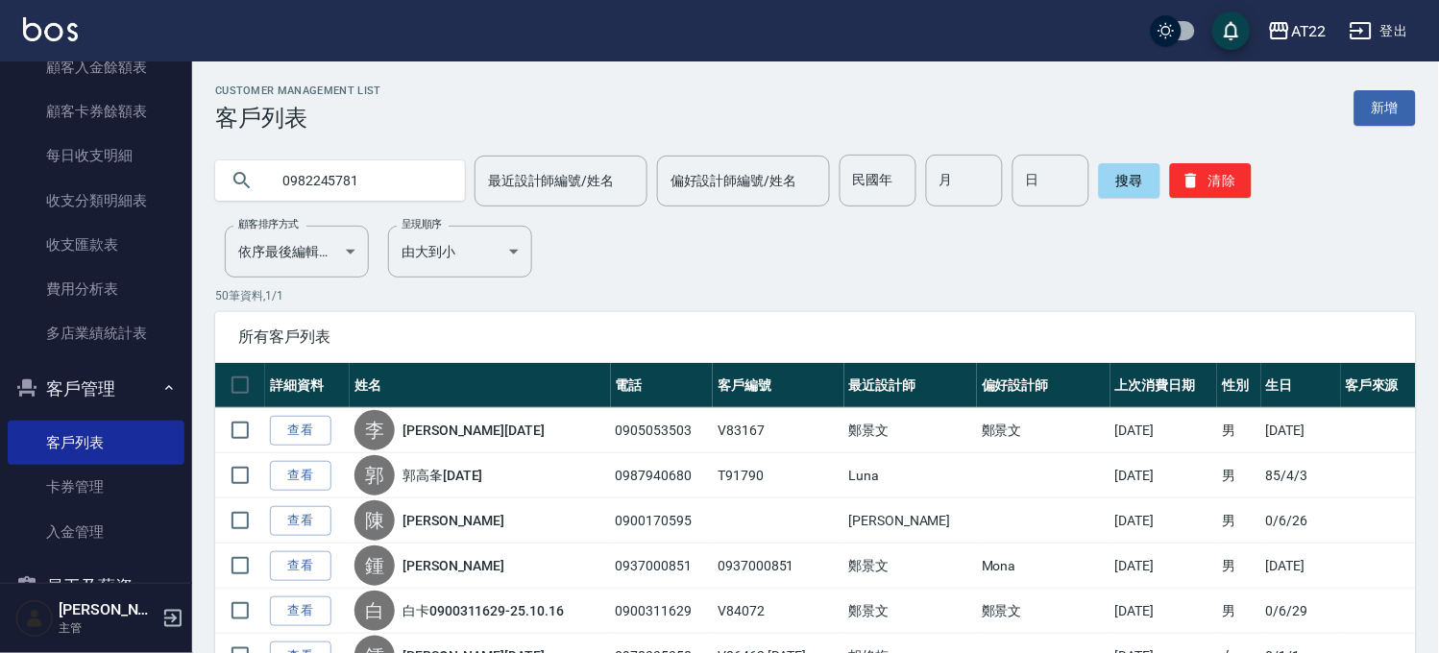
type input "0982245781"
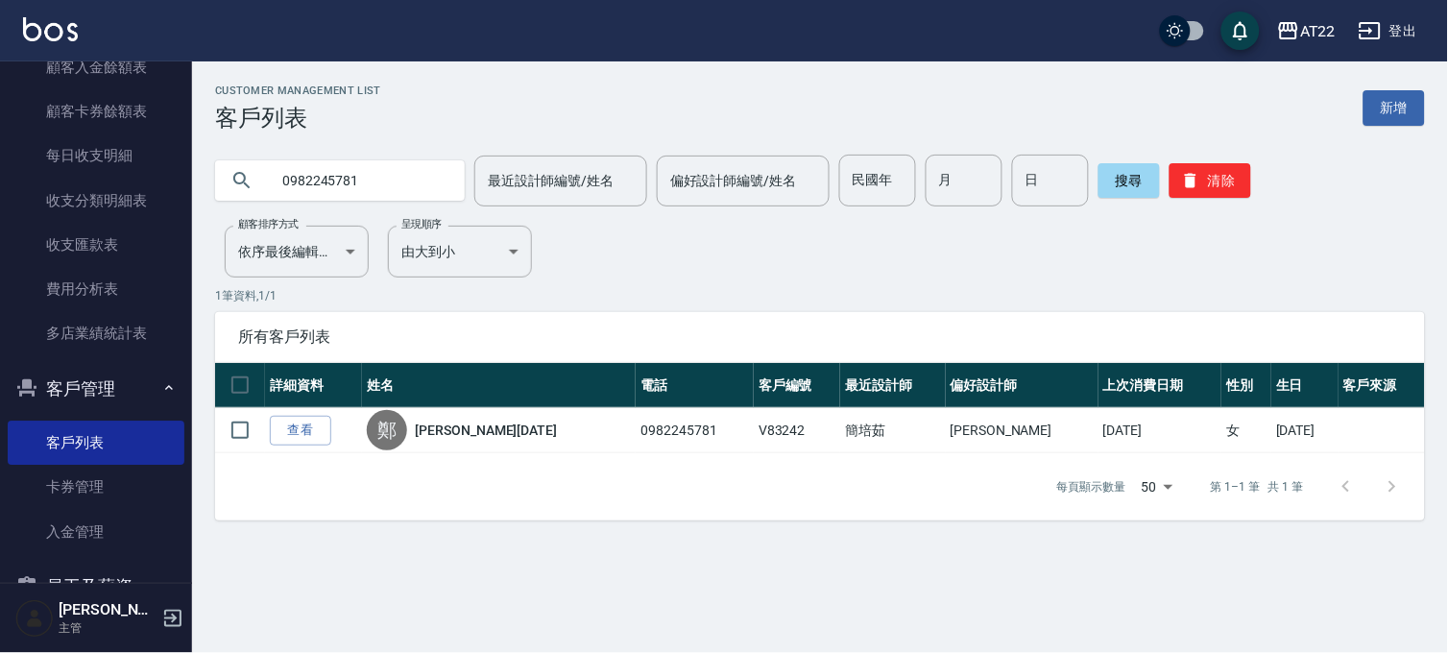
click at [294, 421] on link "查看" at bounding box center [300, 431] width 61 height 30
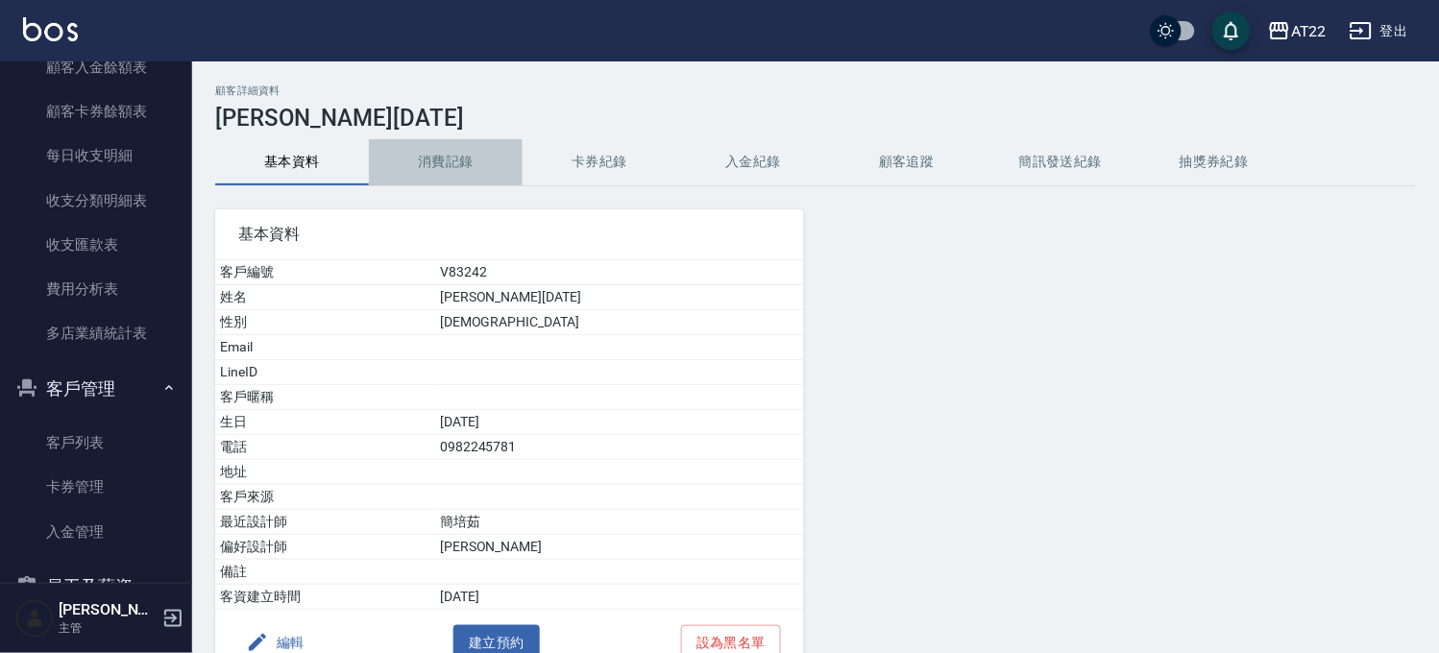
click at [509, 174] on button "消費記錄" at bounding box center [446, 162] width 154 height 46
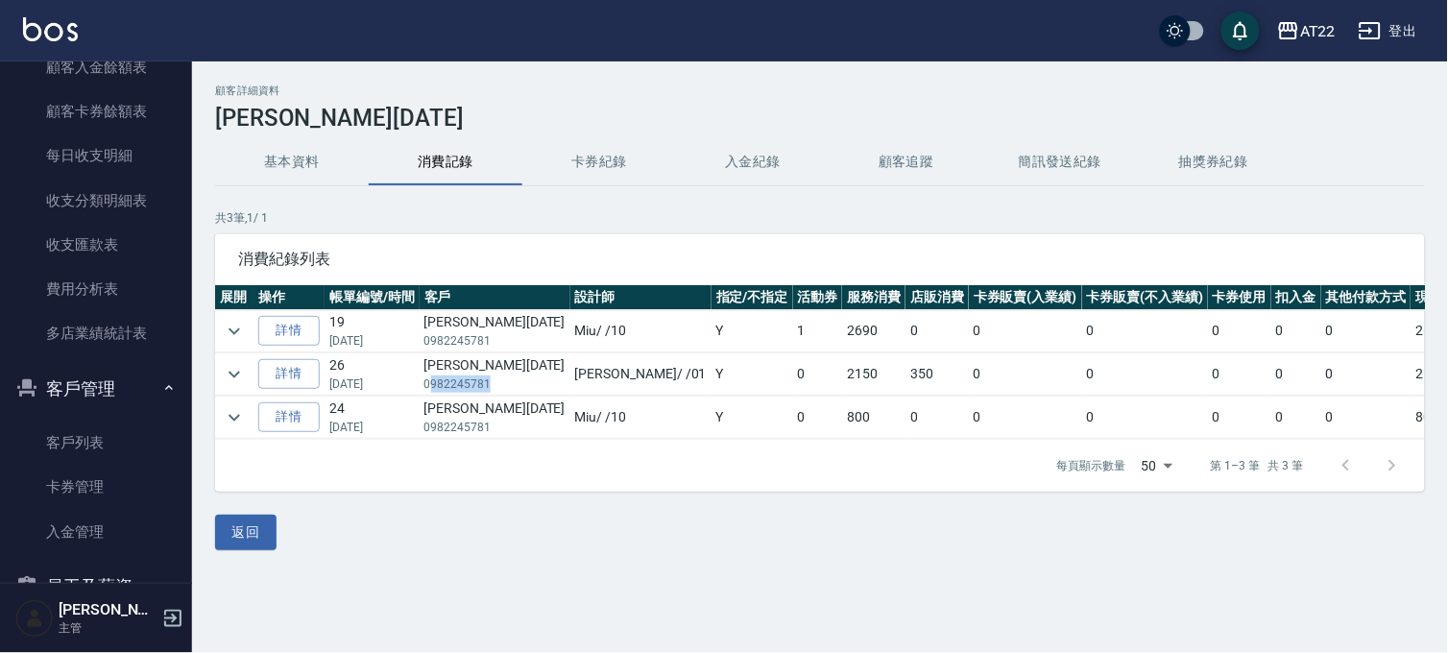
drag, startPoint x: 430, startPoint y: 381, endPoint x: 503, endPoint y: 388, distance: 73.3
click at [503, 388] on p "0982245781" at bounding box center [494, 383] width 141 height 17
drag, startPoint x: 503, startPoint y: 385, endPoint x: 427, endPoint y: 388, distance: 75.9
click at [427, 388] on p "0982245781" at bounding box center [494, 383] width 141 height 17
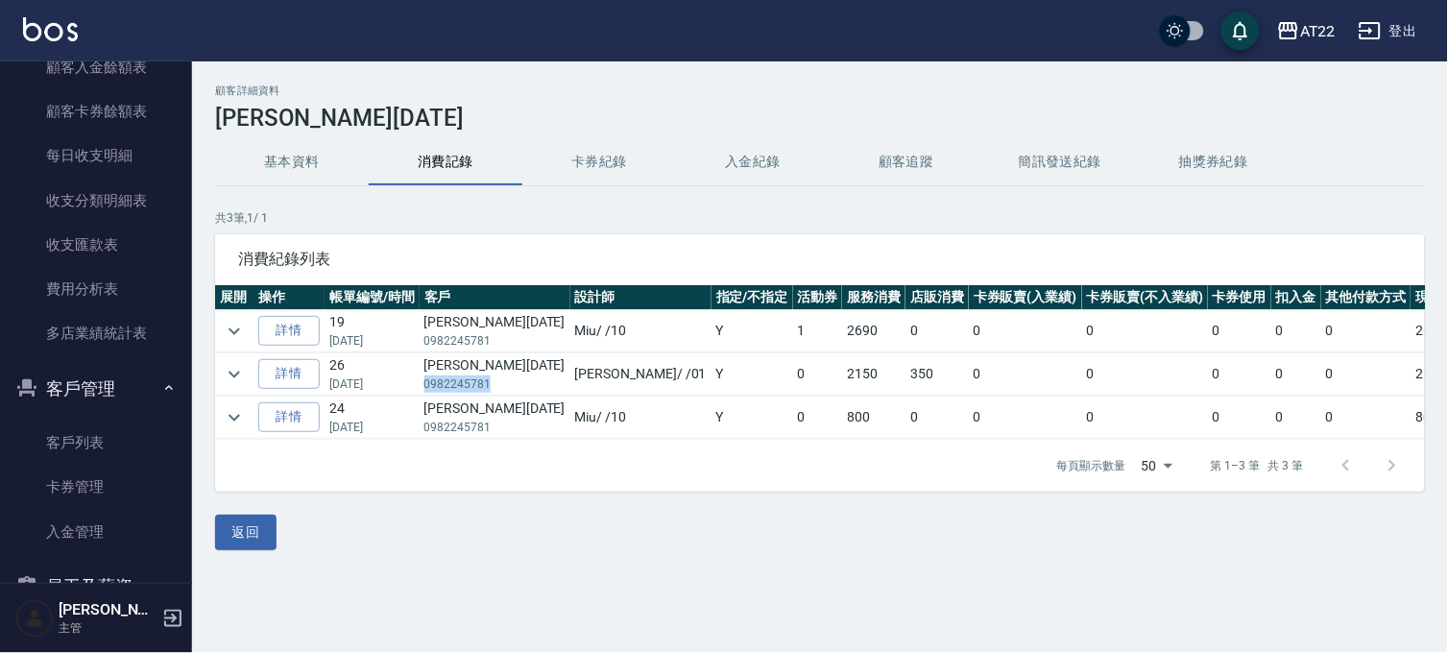
copy p "0982245781"
